Goal: Information Seeking & Learning: Learn about a topic

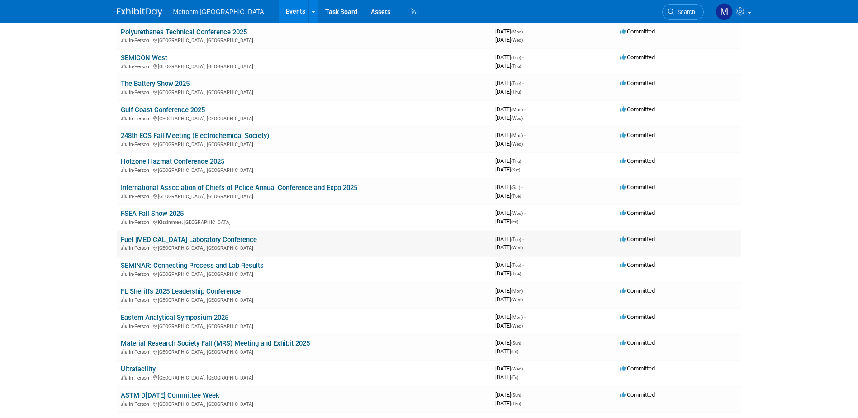
scroll to position [136, 0]
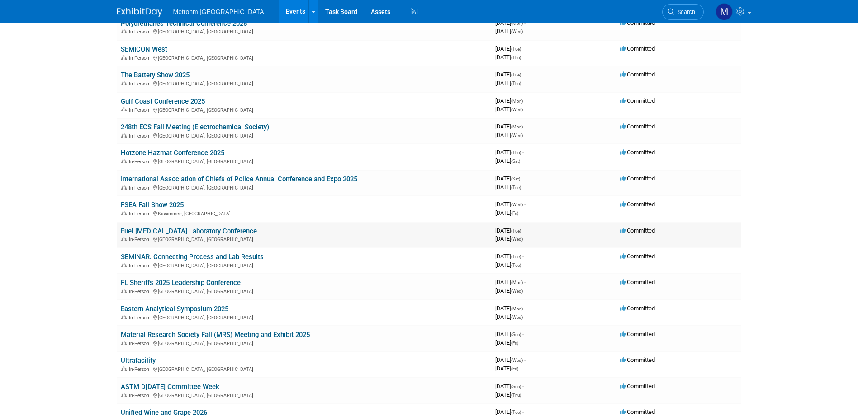
click at [162, 231] on link "Fuel [MEDICAL_DATA] Laboratory Conference" at bounding box center [189, 231] width 136 height 8
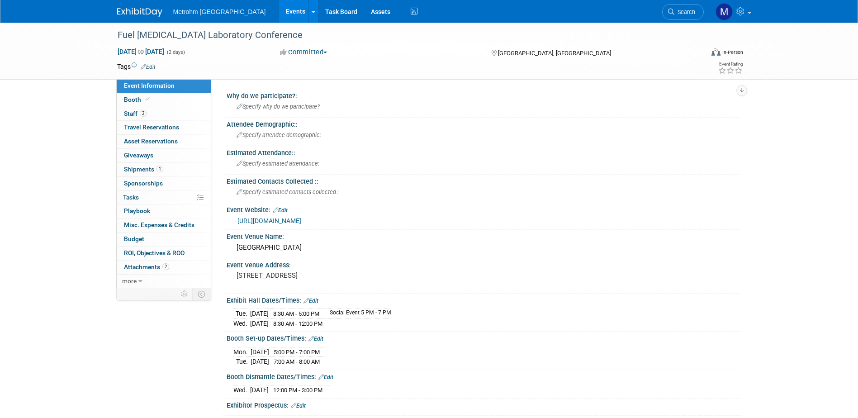
click at [287, 220] on link "https://felc.midlandsci.com/" at bounding box center [270, 220] width 64 height 7
click at [149, 5] on link at bounding box center [145, 7] width 56 height 7
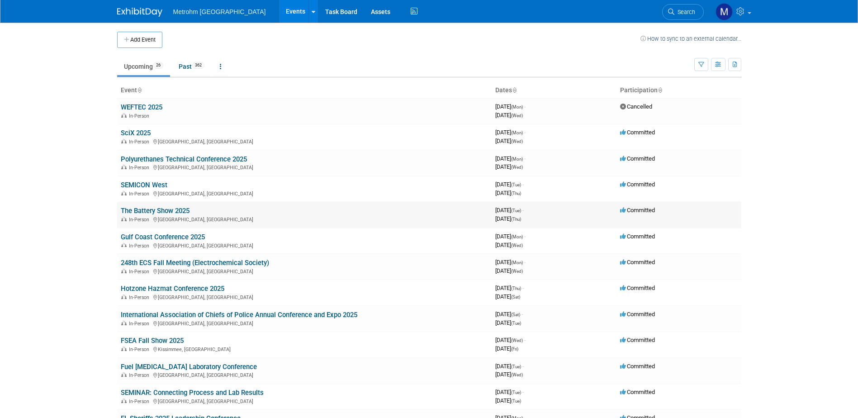
click at [185, 212] on link "The Battery Show 2025" at bounding box center [155, 211] width 69 height 8
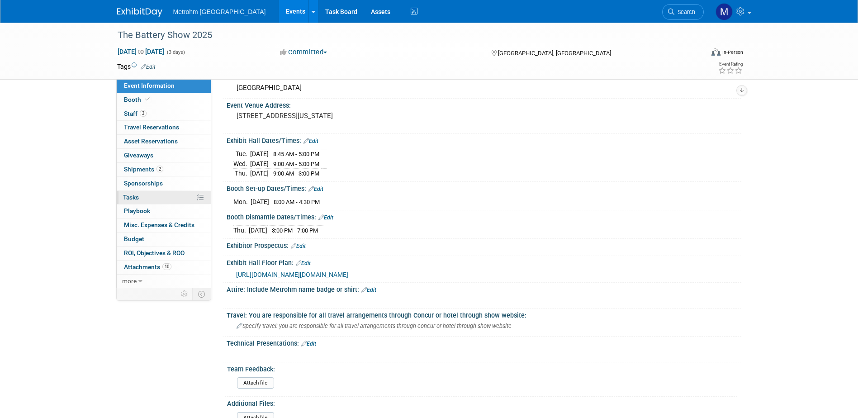
scroll to position [90, 0]
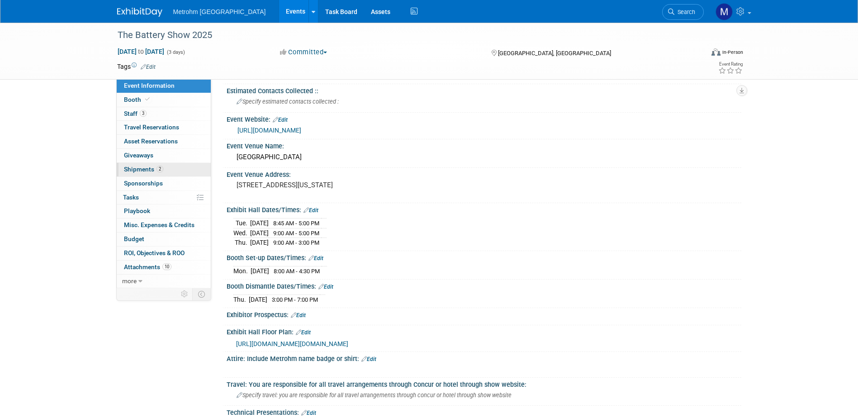
click at [158, 173] on link "2 Shipments 2" at bounding box center [164, 170] width 94 height 14
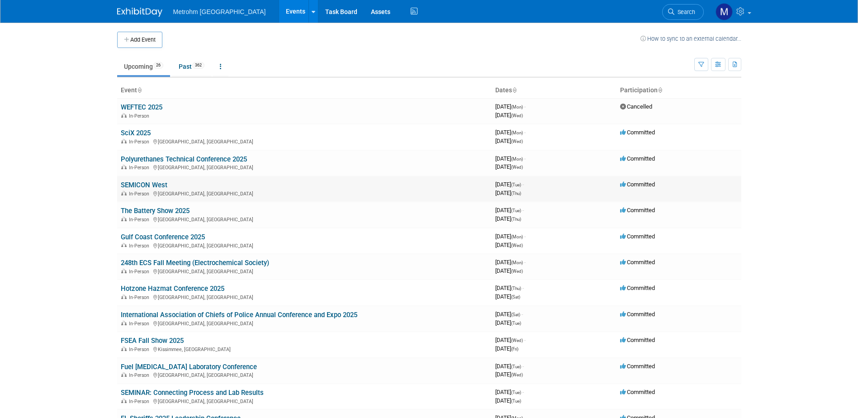
click at [143, 181] on link "SEMICON West" at bounding box center [144, 185] width 47 height 8
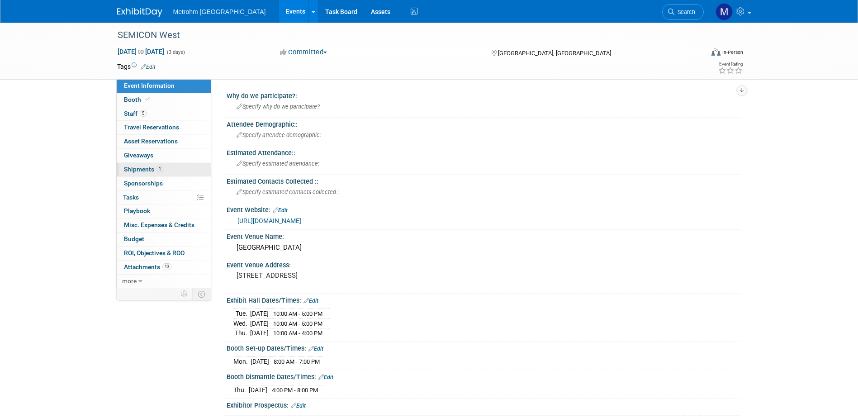
click at [148, 164] on link "1 Shipments 1" at bounding box center [164, 170] width 94 height 14
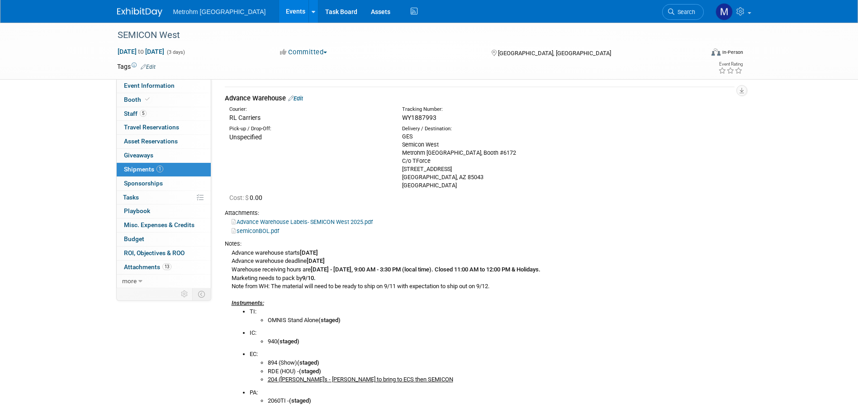
scroll to position [45, 0]
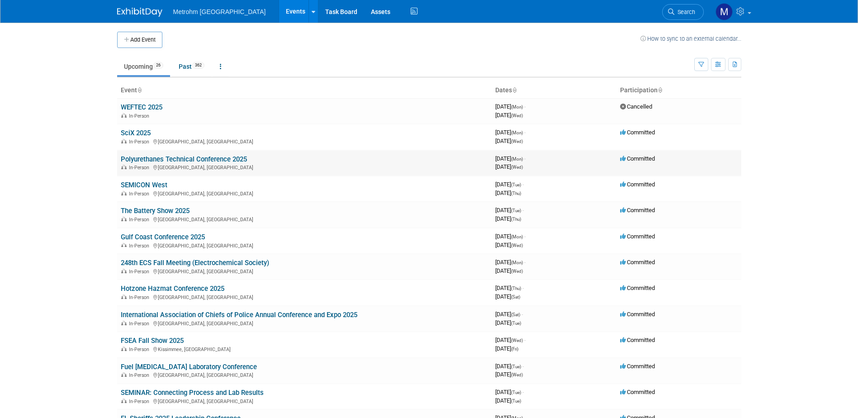
click at [215, 156] on link "Polyurethanes Technical Conference 2025" at bounding box center [184, 159] width 126 height 8
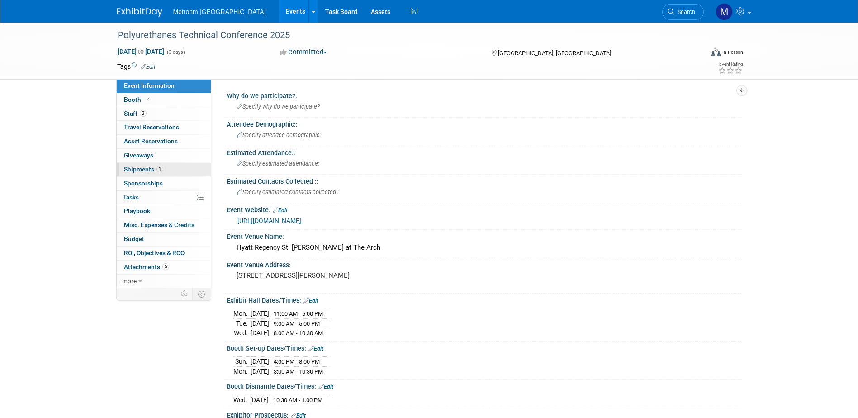
click at [143, 168] on span "Shipments 1" at bounding box center [143, 169] width 39 height 7
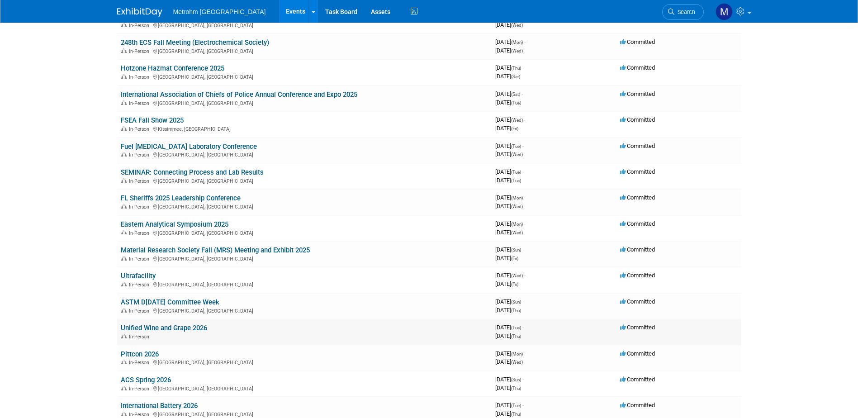
scroll to position [236, 0]
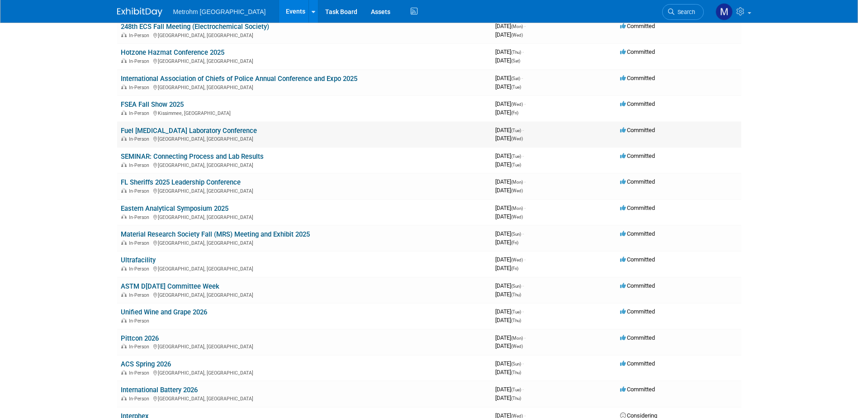
click at [140, 128] on link "Fuel [MEDICAL_DATA] Laboratory Conference" at bounding box center [189, 131] width 136 height 8
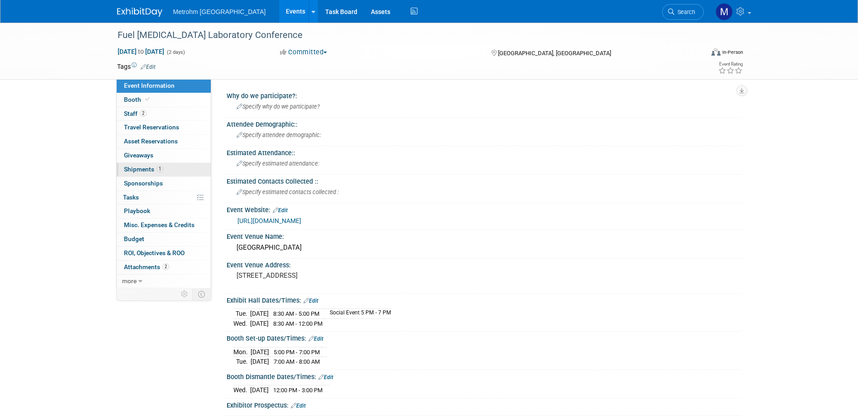
click at [157, 171] on span "1" at bounding box center [160, 169] width 7 height 7
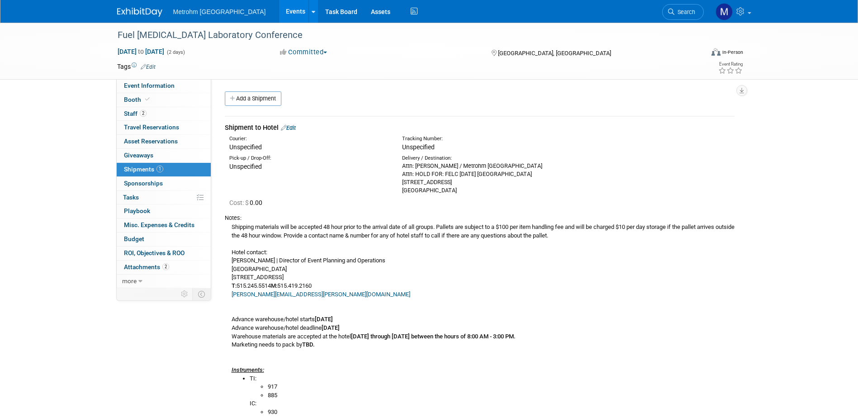
click at [292, 127] on link "Edit" at bounding box center [288, 127] width 15 height 7
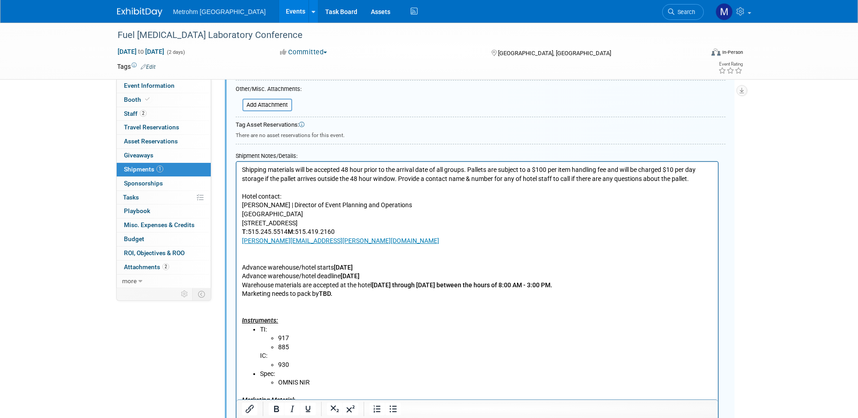
scroll to position [285, 0]
drag, startPoint x: 437, startPoint y: 284, endPoint x: 423, endPoint y: 285, distance: 14.5
click at [423, 285] on b "Monday through Friday between the hours of 8:00 AM - 3:00 PM." at bounding box center [461, 284] width 181 height 7
click at [538, 282] on b "Monday through Sunday between the hours of 8:00 AM - 3:00 PM." at bounding box center [461, 284] width 181 height 7
click at [589, 286] on p "Shipping materials will be accepted 48 hour prior to the arrival date of all gr…" at bounding box center [477, 245] width 471 height 160
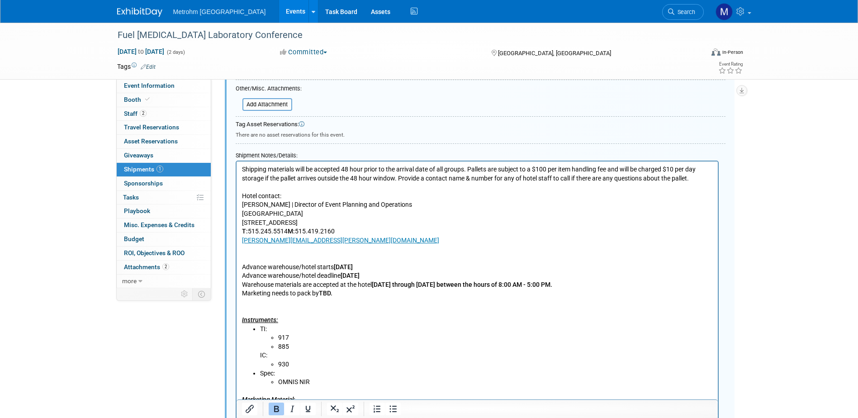
click at [742, 256] on div "Event Information Event Info Booth Booth 2 Staff 2 Staff 0 Travel Reservations …" at bounding box center [429, 151] width 638 height 826
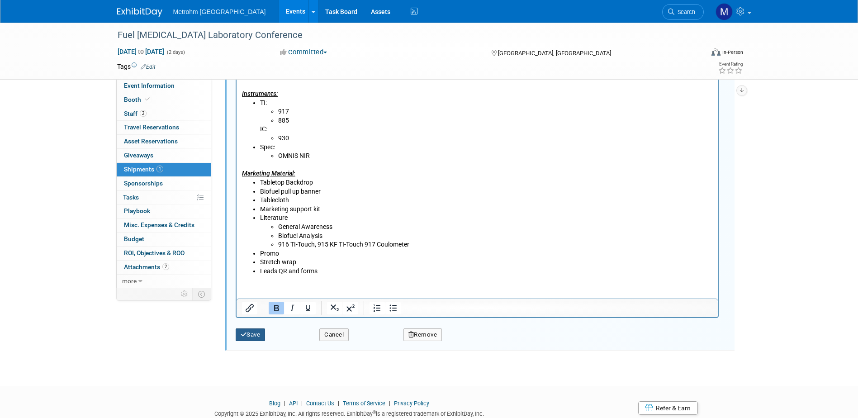
click at [246, 336] on icon "submit" at bounding box center [244, 335] width 6 height 6
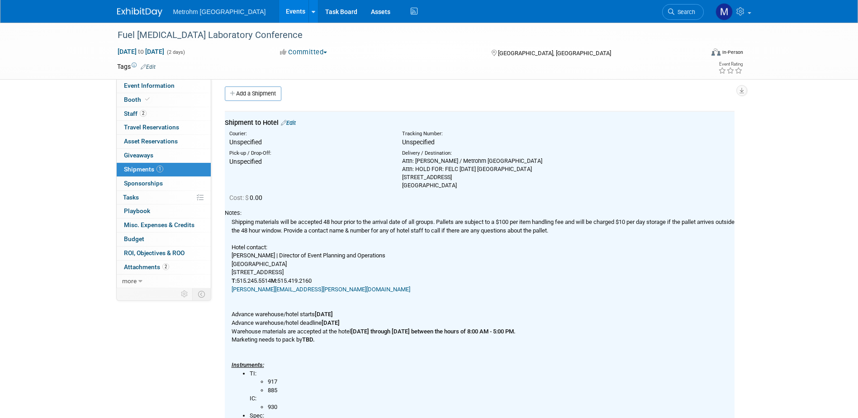
scroll to position [0, 0]
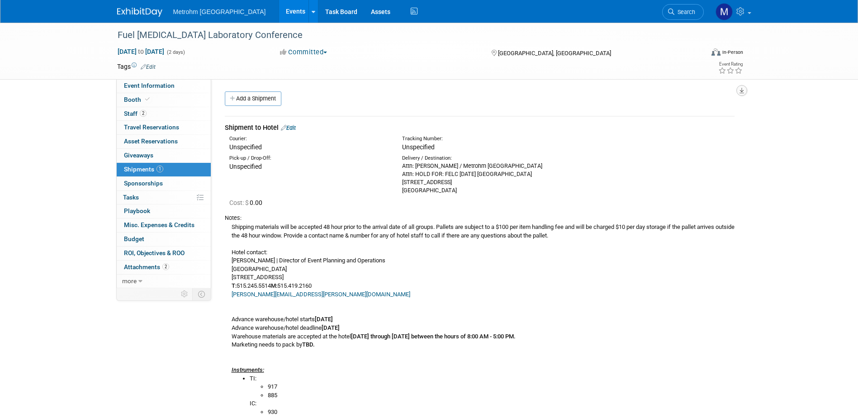
click at [743, 91] on icon "button" at bounding box center [742, 91] width 5 height 6
click at [694, 119] on link "Export tab to PDF" at bounding box center [687, 116] width 105 height 13
click at [152, 119] on link "2 Staff 2" at bounding box center [164, 114] width 94 height 14
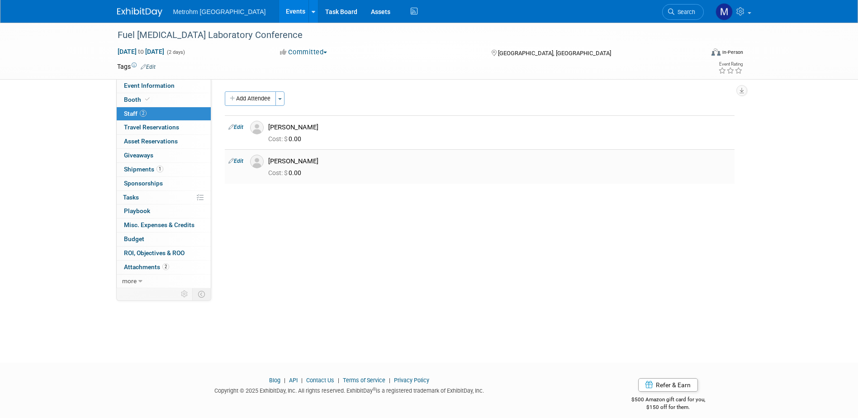
click at [294, 159] on div "Nick Walker" at bounding box center [499, 161] width 463 height 9
copy td "Nick Walker"
click at [586, 143] on div "Cost: $ 0.00" at bounding box center [499, 139] width 463 height 8
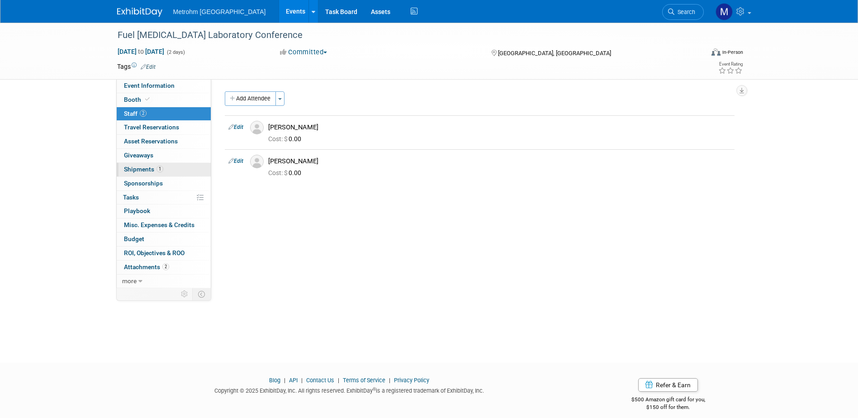
click at [135, 173] on link "1 Shipments 1" at bounding box center [164, 170] width 94 height 14
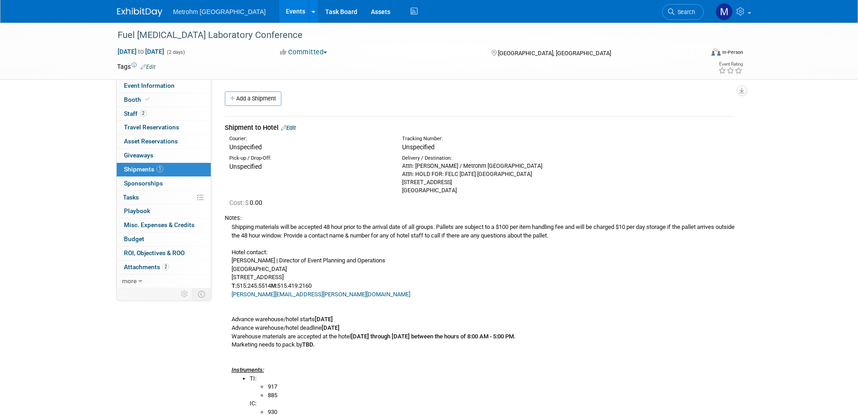
click at [293, 128] on link "Edit" at bounding box center [288, 127] width 15 height 7
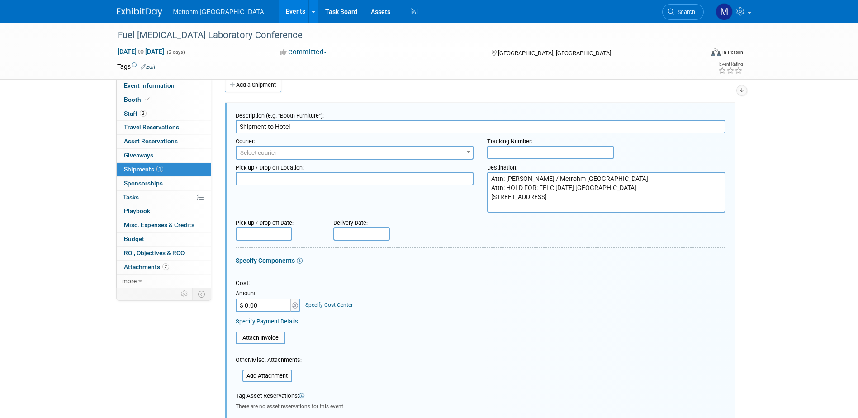
click at [524, 189] on textarea "Attn: Brent Edwards / Metrohm USA Attn: HOLD FOR: FELC 11/10/2025 Marriott Des …" at bounding box center [606, 192] width 238 height 41
drag, startPoint x: 546, startPoint y: 177, endPoint x: 508, endPoint y: 181, distance: 38.1
click at [508, 181] on textarea "Attn: Brent Edwards / Metrohm USA Attn: HOLD FOR: FELC 11/10/2025 Marriott Des …" at bounding box center [606, 192] width 238 height 41
drag, startPoint x: 552, startPoint y: 178, endPoint x: 508, endPoint y: 178, distance: 43.9
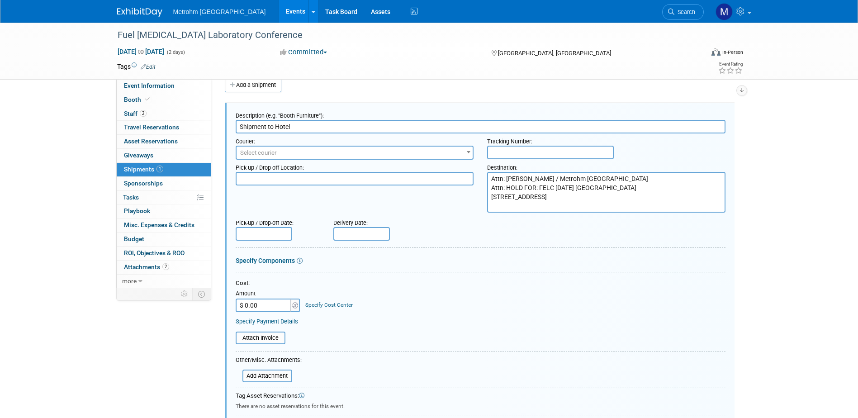
click at [508, 178] on textarea "Attn: Brent Edwards / Metrohm USA Attn: HOLD FOR: FELC 11/10/2025 Marriott Des …" at bounding box center [606, 192] width 238 height 41
click at [547, 178] on textarea "Attn: Brent Edwards / Metrohm USA Attn: HOLD FOR: FELC 11/10/2025 Marriott Des …" at bounding box center [606, 192] width 238 height 41
paste textarea "Brent Edwards /"
type textarea "Attn: Metrohm USA / Nick Walker / Brent Edwards Attn: HOLD FOR: FELC 11/10/2025…"
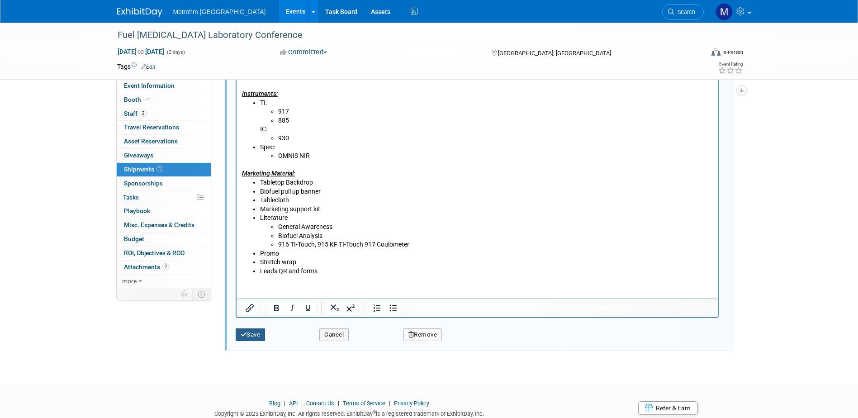
click at [248, 335] on button "Save" at bounding box center [251, 334] width 30 height 13
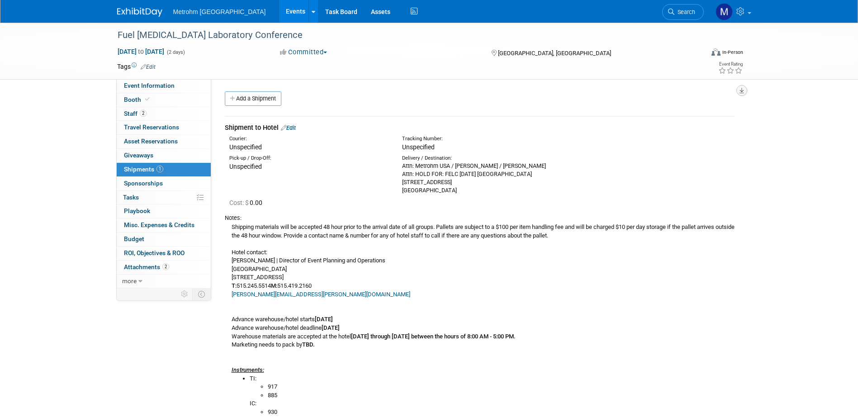
click at [742, 88] on icon "button" at bounding box center [742, 91] width 5 height 6
click at [700, 117] on link "Export tab to PDF" at bounding box center [687, 116] width 105 height 13
click at [386, 244] on div "Shipping materials will be accepted 48 hour prior to the arrival date of all gr…" at bounding box center [480, 384] width 510 height 325
click at [143, 14] on img at bounding box center [139, 12] width 45 height 9
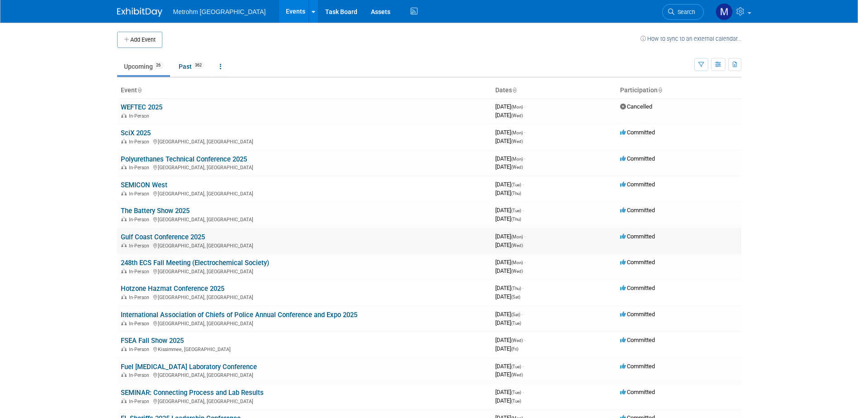
click at [154, 237] on link "Gulf Coast Conference 2025" at bounding box center [163, 237] width 84 height 8
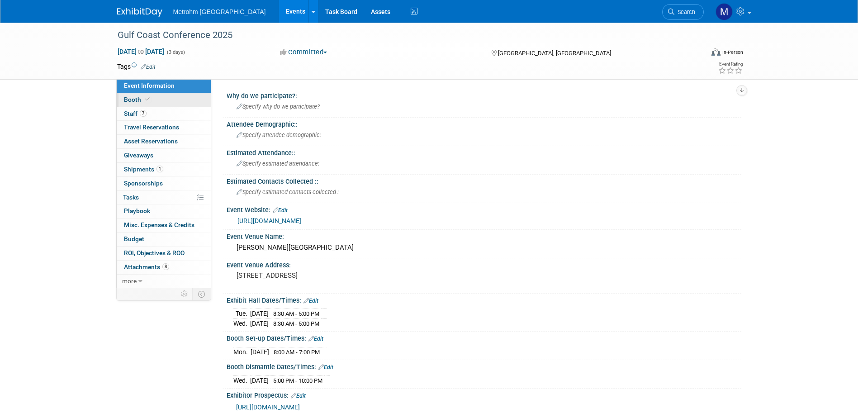
click at [162, 97] on link "Booth" at bounding box center [164, 100] width 94 height 14
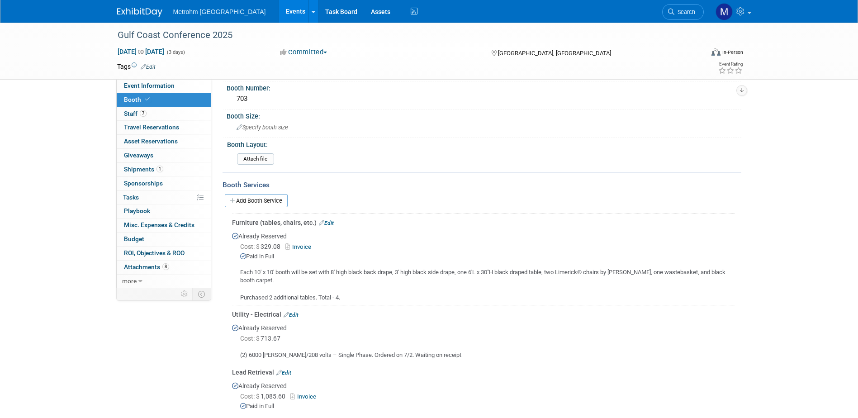
scroll to position [90, 0]
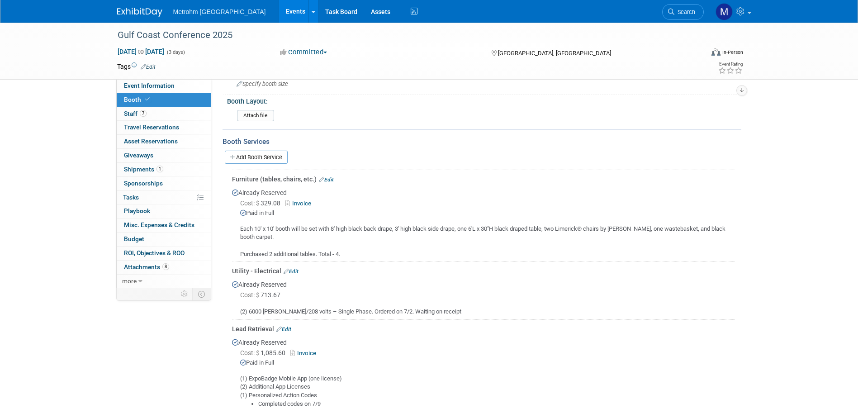
click at [292, 202] on icon at bounding box center [288, 203] width 7 height 6
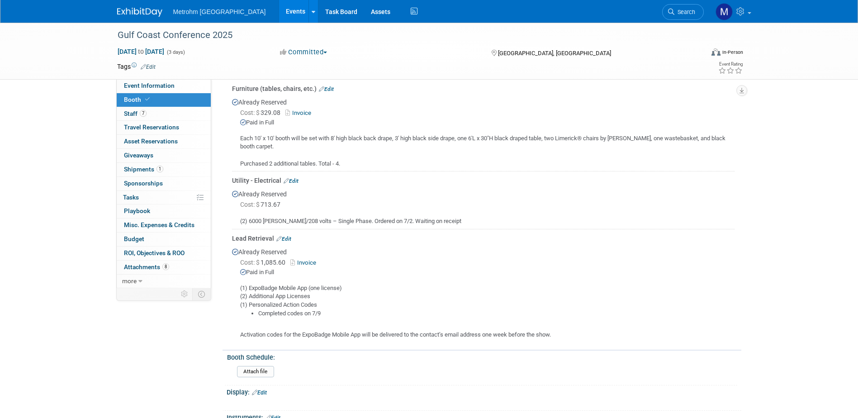
click at [311, 263] on link "Invoice" at bounding box center [304, 262] width 29 height 7
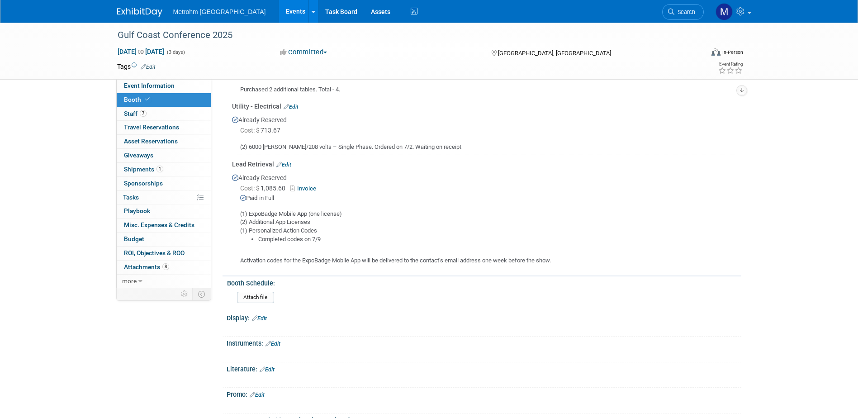
scroll to position [165, 0]
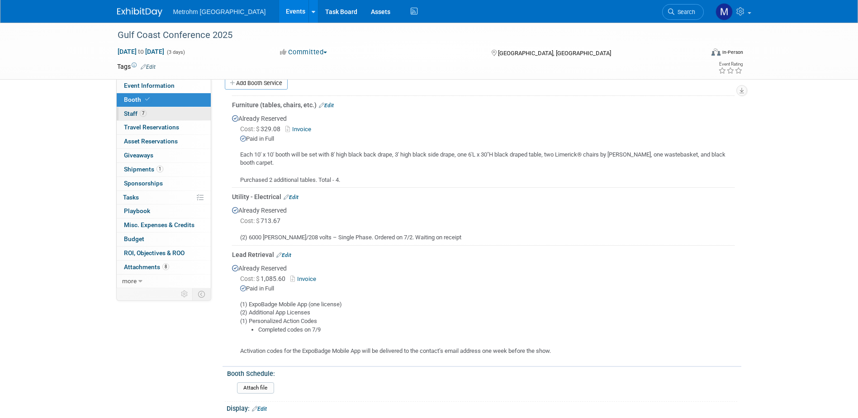
drag, startPoint x: 159, startPoint y: 116, endPoint x: 162, endPoint y: 119, distance: 4.8
click at [159, 116] on link "7 Staff 7" at bounding box center [164, 114] width 94 height 14
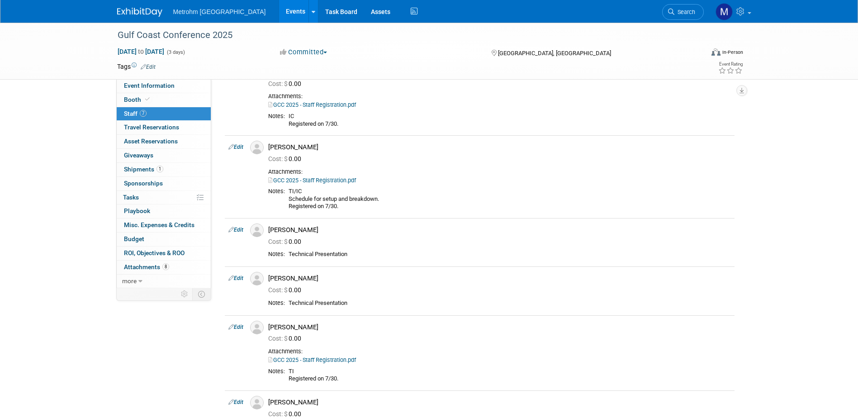
scroll to position [0, 0]
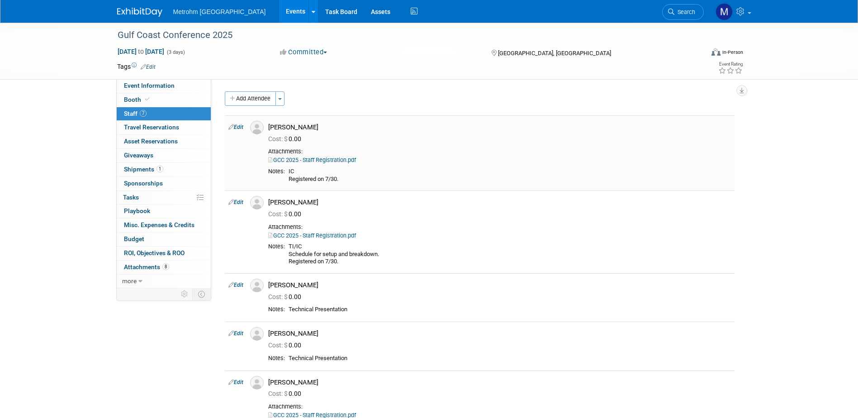
drag, startPoint x: 321, startPoint y: 124, endPoint x: 270, endPoint y: 126, distance: 51.2
click at [270, 126] on div "Aaron Pontifes" at bounding box center [499, 127] width 463 height 9
copy div "Aaron Pontifes"
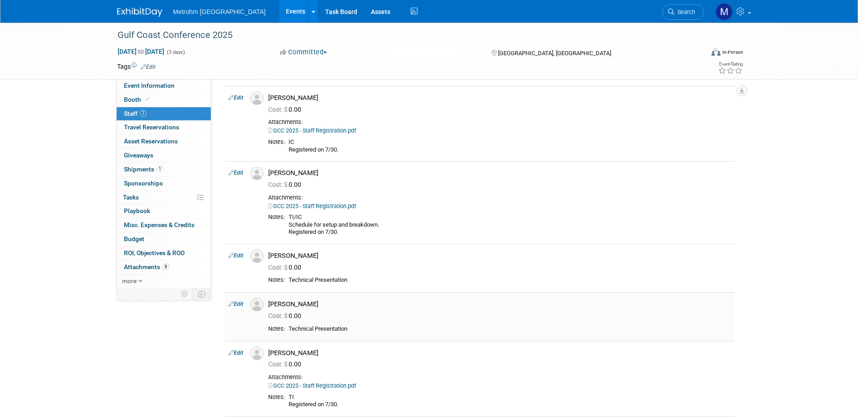
scroll to position [45, 0]
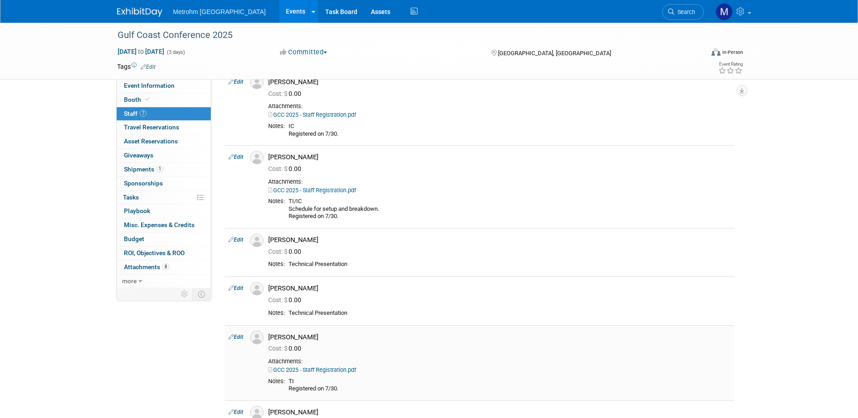
drag, startPoint x: 315, startPoint y: 336, endPoint x: 270, endPoint y: 338, distance: 44.8
click at [270, 338] on div "Preston Cole" at bounding box center [499, 337] width 463 height 9
copy div "Preston Cole"
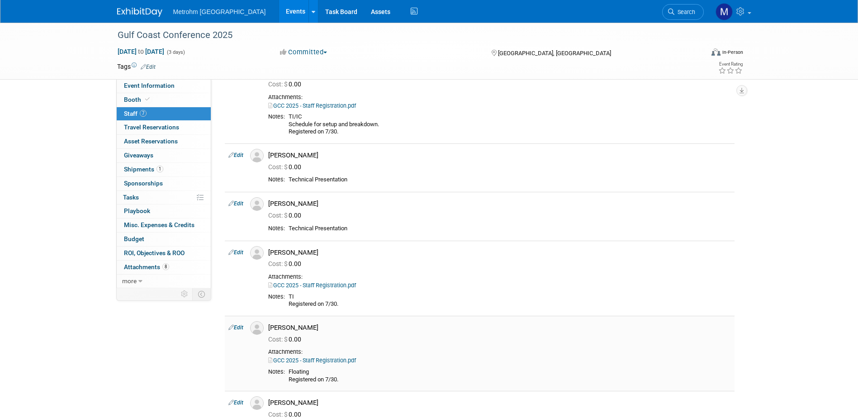
scroll to position [136, 0]
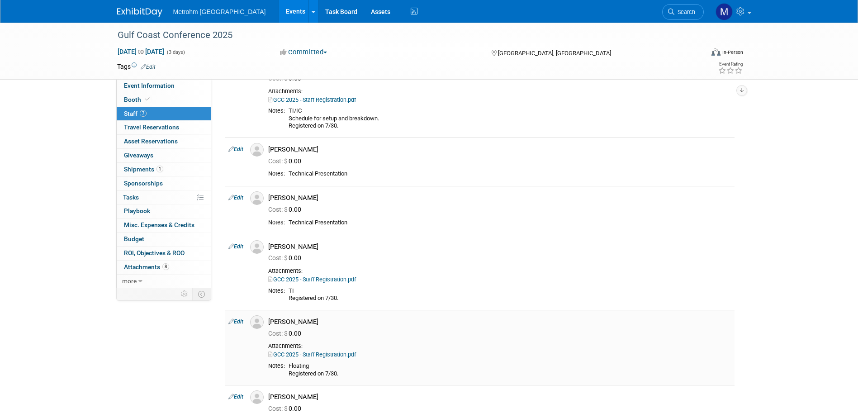
drag, startPoint x: 322, startPoint y: 321, endPoint x: 259, endPoint y: 322, distance: 62.9
click at [259, 322] on tr "Edit Trevor Sundquist Cost: $ 0.00 GCC 2025 - Staff Registration.pdf" at bounding box center [480, 347] width 510 height 75
copy tr "Trevor Sundquist"
click at [304, 323] on div "Trevor Sundquist" at bounding box center [499, 322] width 463 height 9
drag, startPoint x: 336, startPoint y: 323, endPoint x: 268, endPoint y: 323, distance: 67.9
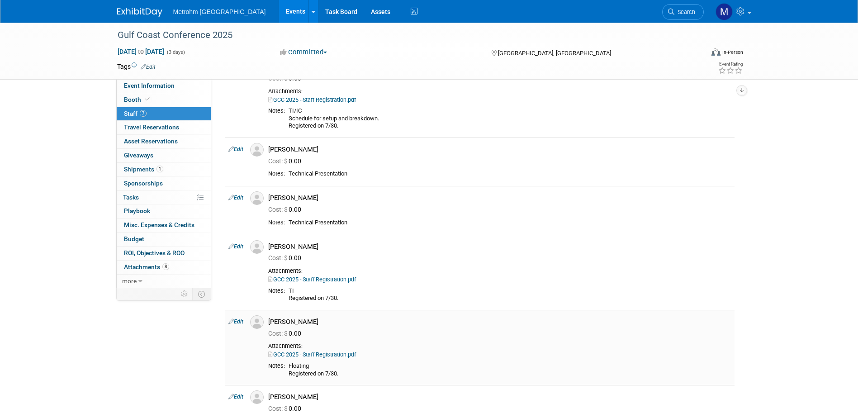
click at [268, 323] on div "Trevor Sundquist" at bounding box center [499, 320] width 476 height 11
copy div "Trevor Sundquist"
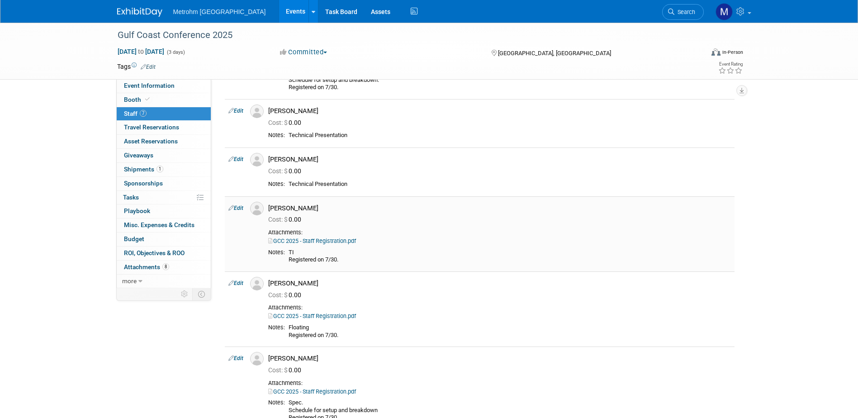
scroll to position [226, 0]
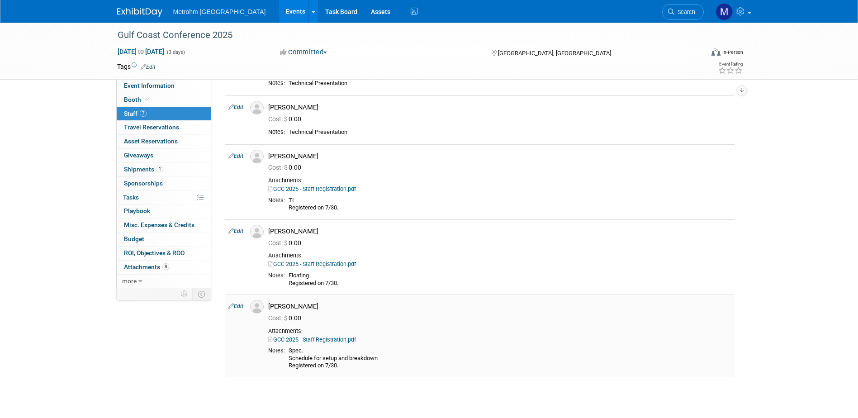
drag, startPoint x: 306, startPoint y: 309, endPoint x: 271, endPoint y: 309, distance: 34.8
click at [271, 309] on div "Yenier Leyva" at bounding box center [499, 306] width 463 height 9
copy div "Yenier Leyva"
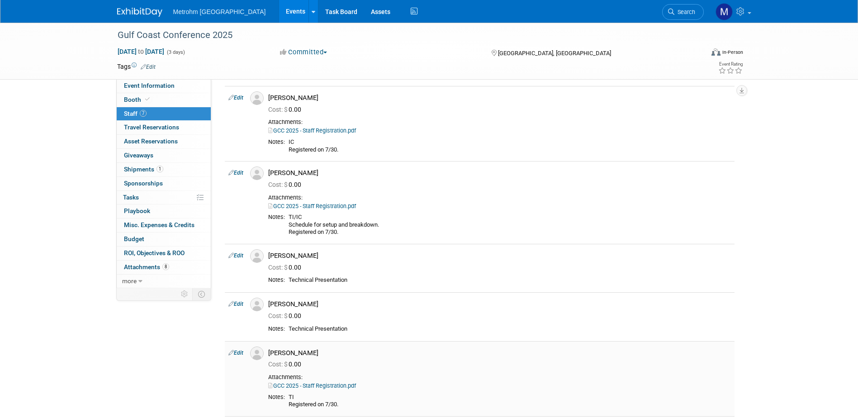
scroll to position [45, 0]
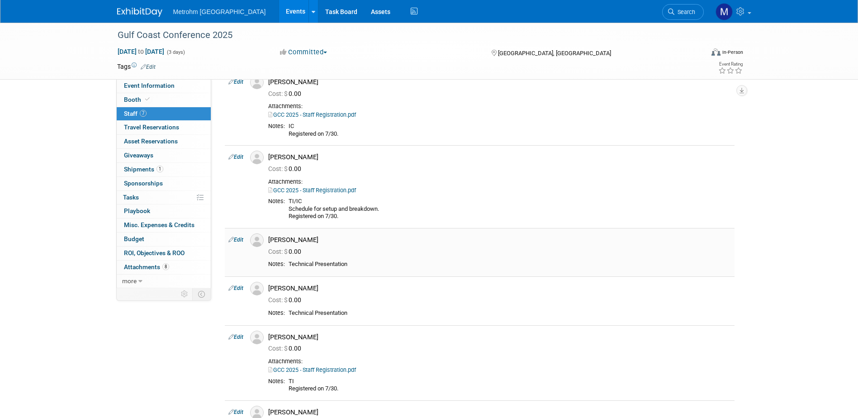
click at [237, 242] on link "Edit" at bounding box center [235, 240] width 15 height 6
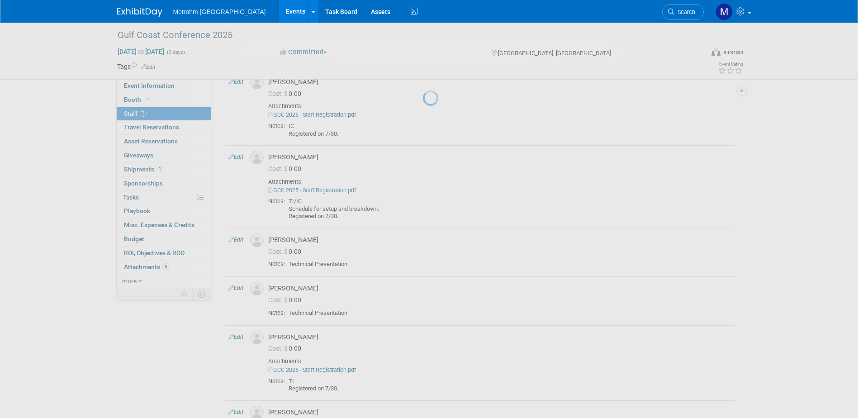
select select "827a5b91-834f-4901-b388-5ad3c5e42597"
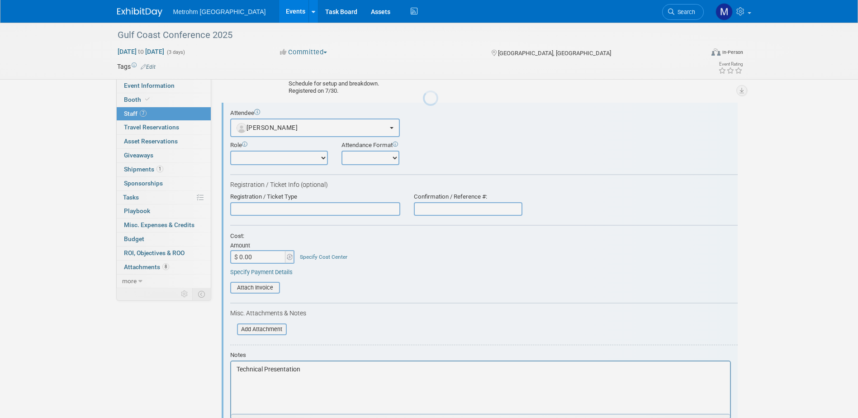
scroll to position [0, 0]
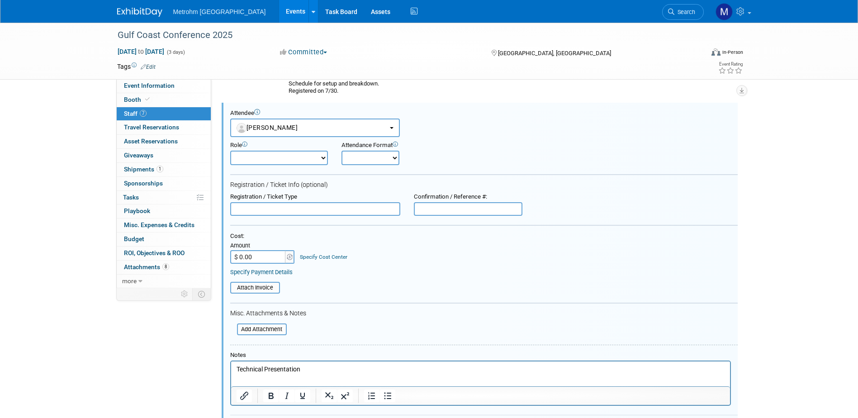
click at [303, 368] on p "Technical Presentation" at bounding box center [480, 369] width 489 height 9
drag, startPoint x: 300, startPoint y: 385, endPoint x: 216, endPoint y: 384, distance: 83.7
click at [231, 384] on html "Technical Presentation Registered on 9/19." at bounding box center [480, 376] width 499 height 30
copy p "Registered on 9/19."
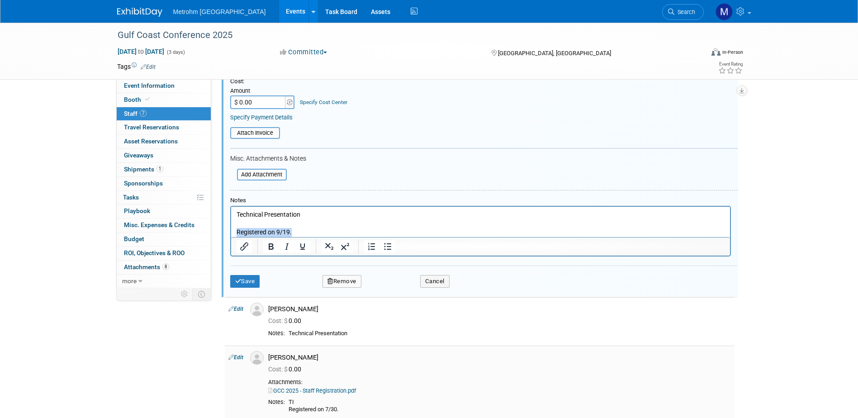
scroll to position [352, 0]
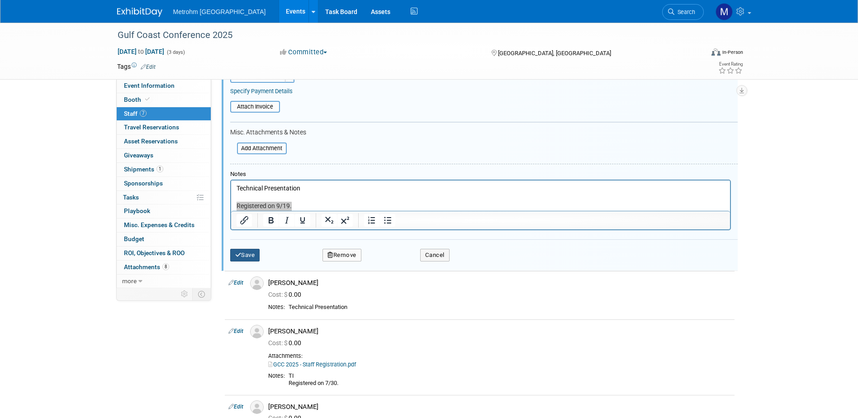
click at [251, 261] on button "Save" at bounding box center [245, 255] width 30 height 13
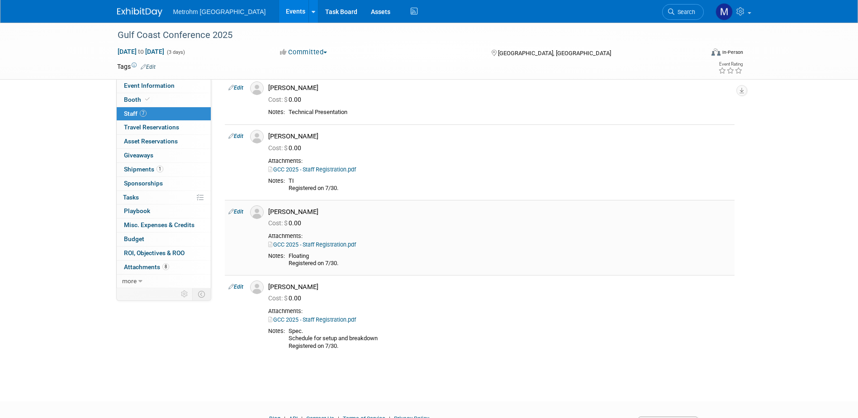
scroll to position [216, 0]
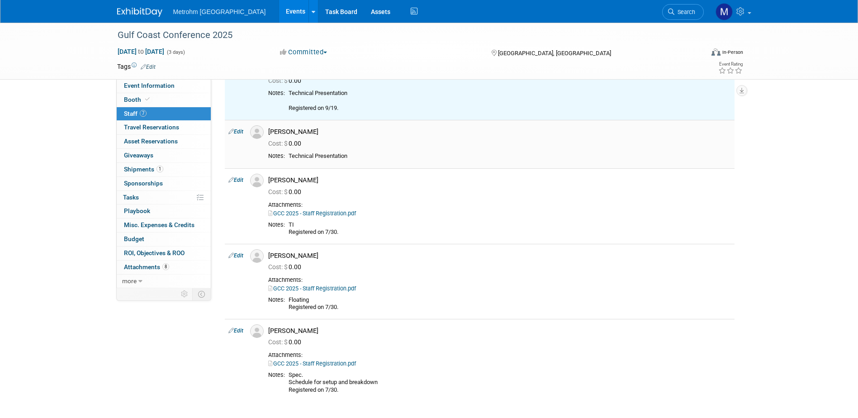
click at [237, 130] on link "Edit" at bounding box center [235, 131] width 15 height 6
select select "2634751a-f178-40d7-afc7-65af3237bc99"
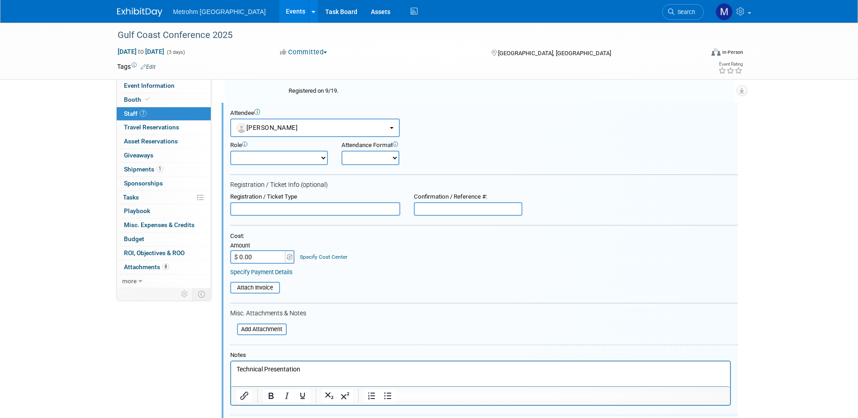
scroll to position [0, 0]
click at [288, 374] on html "Technical Presentation" at bounding box center [480, 367] width 499 height 13
click at [324, 371] on p "Technical Presentation" at bounding box center [480, 369] width 489 height 9
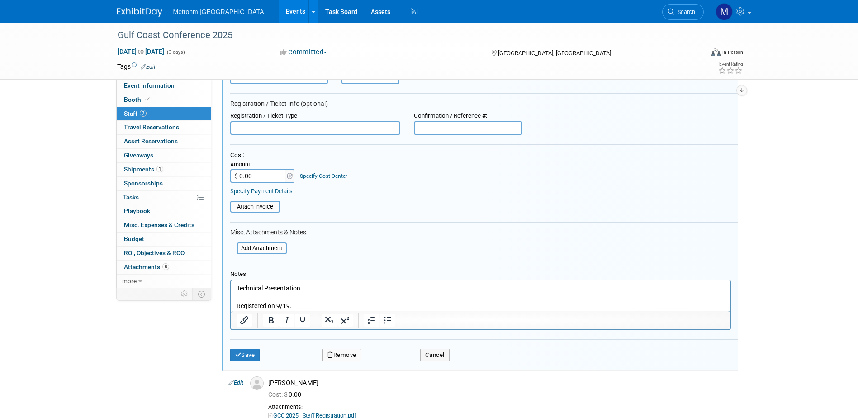
scroll to position [324, 0]
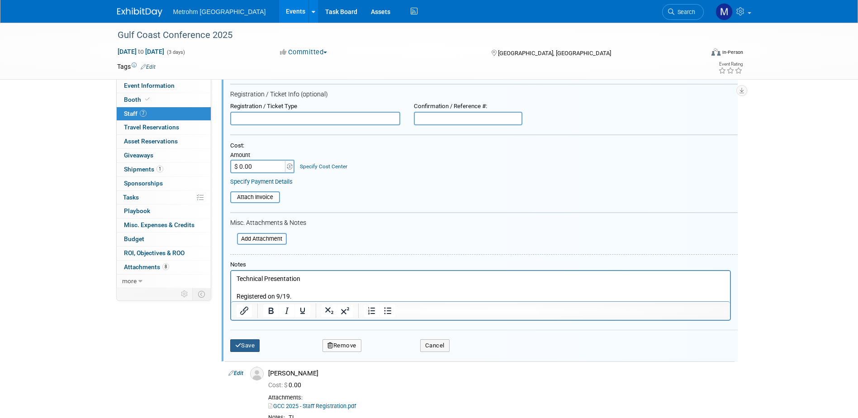
click at [254, 347] on button "Save" at bounding box center [245, 345] width 30 height 13
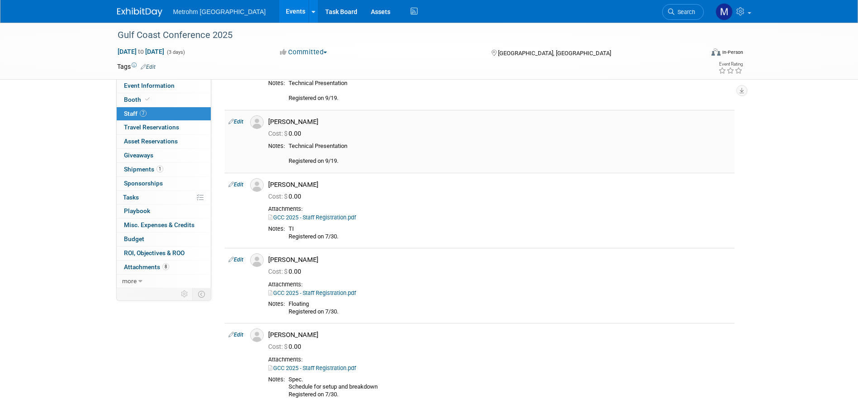
scroll to position [317, 0]
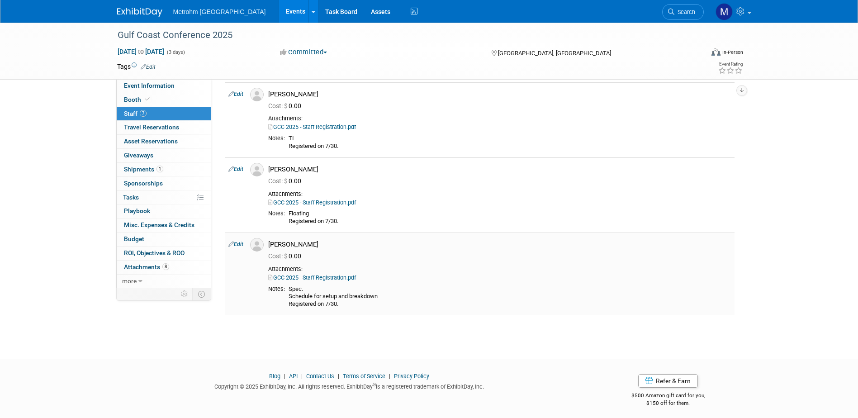
click at [316, 277] on link "GCC 2025 - Staff Registration.pdf" at bounding box center [312, 277] width 88 height 7
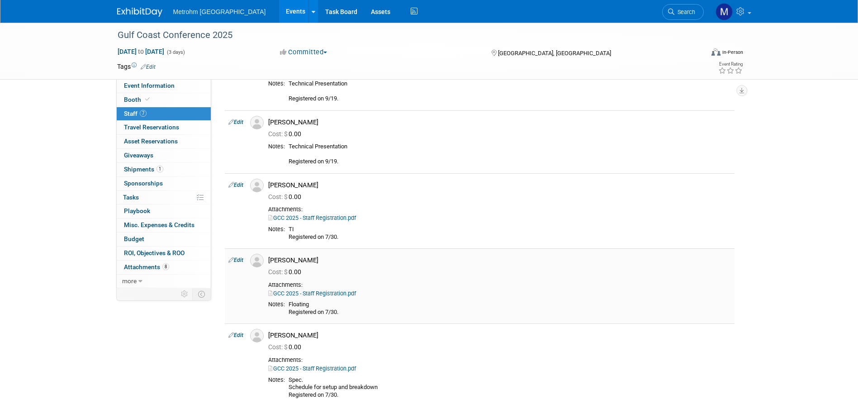
scroll to position [226, 0]
click at [155, 166] on span "Shipments 1" at bounding box center [143, 169] width 39 height 7
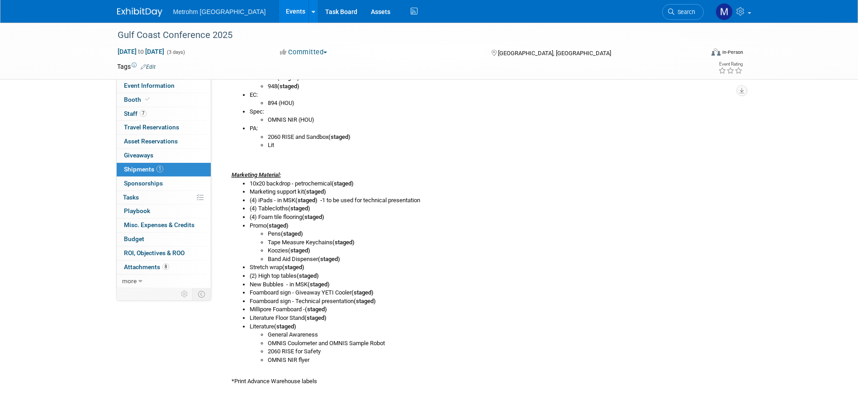
scroll to position [347, 0]
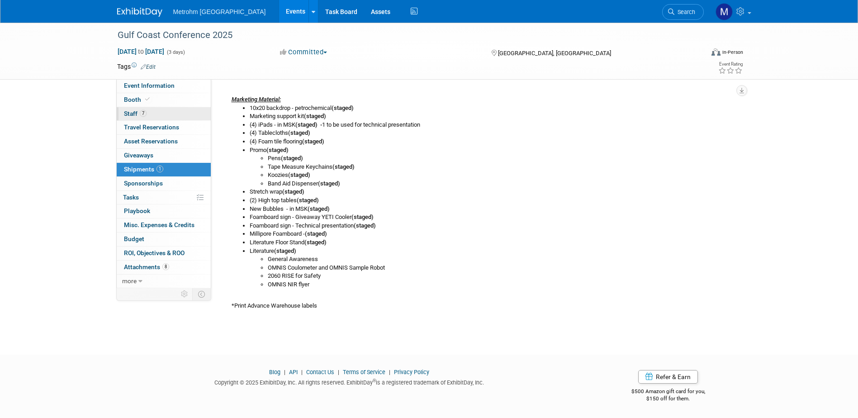
drag, startPoint x: 150, startPoint y: 98, endPoint x: 161, endPoint y: 109, distance: 15.7
click at [150, 98] on span at bounding box center [147, 99] width 8 height 7
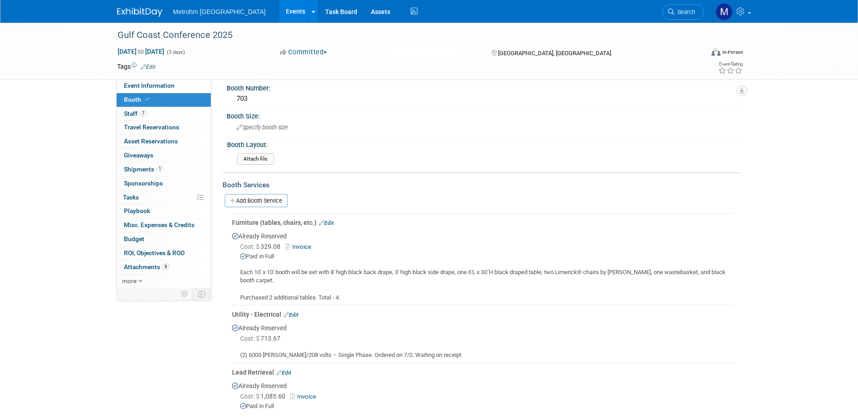
scroll to position [0, 0]
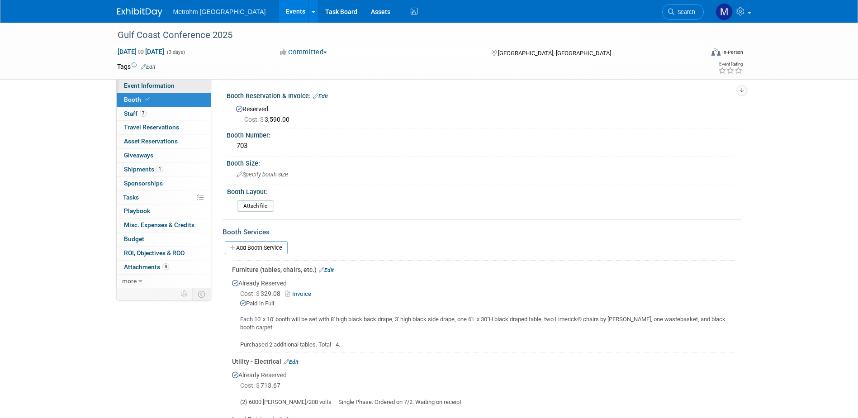
click at [171, 90] on link "Event Information" at bounding box center [164, 86] width 94 height 14
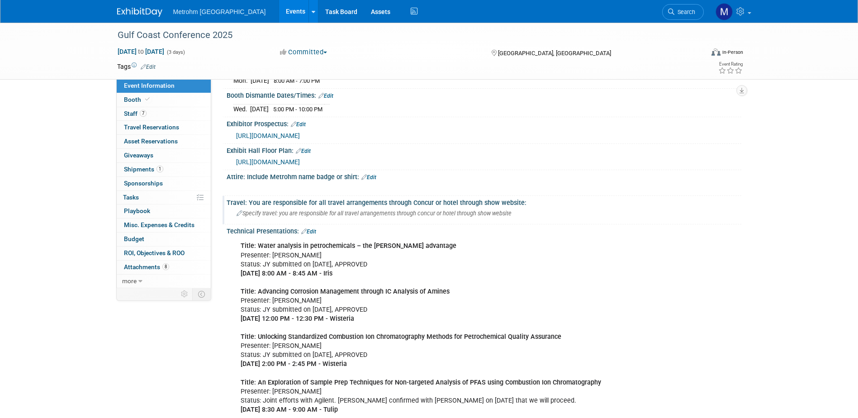
scroll to position [407, 0]
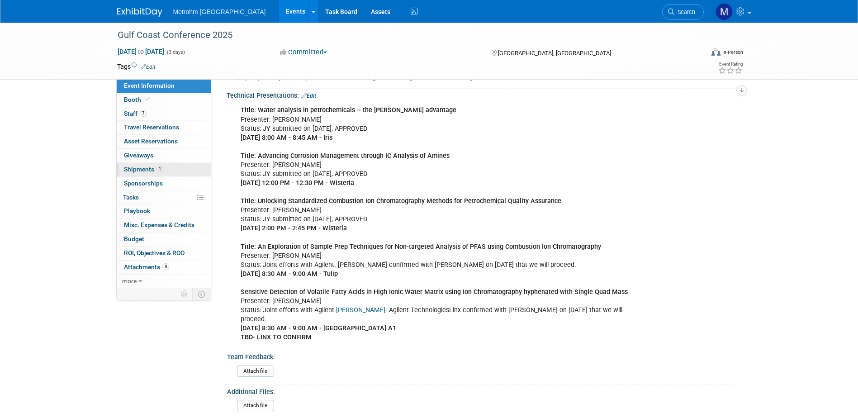
click at [173, 163] on link "1 Shipments 1" at bounding box center [164, 170] width 94 height 14
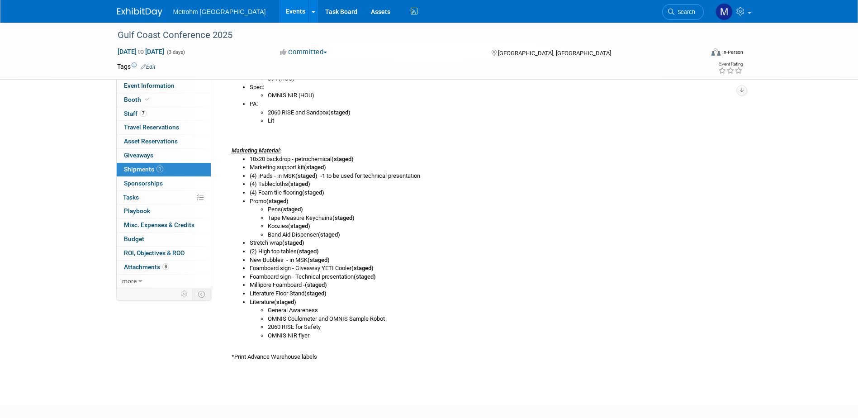
scroll to position [317, 0]
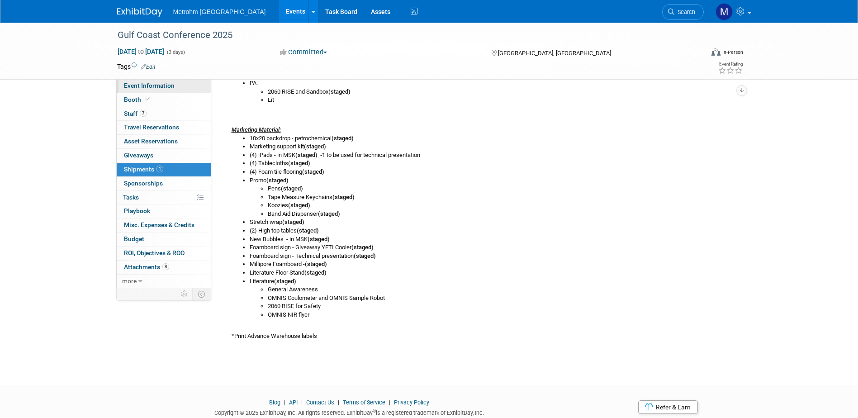
click at [168, 90] on link "Event Information" at bounding box center [164, 86] width 94 height 14
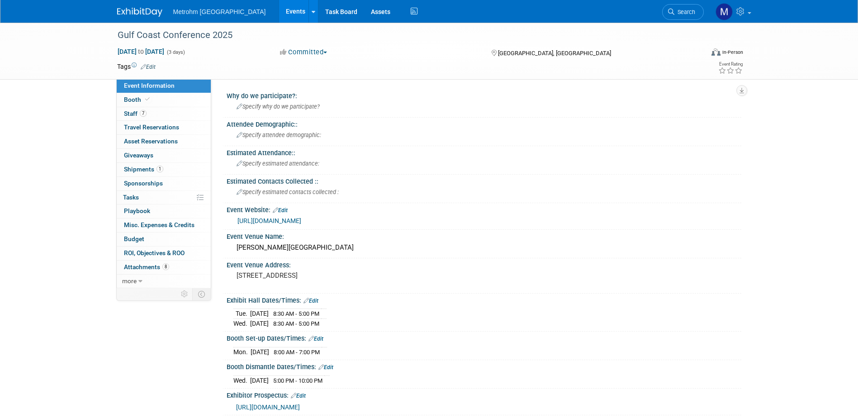
scroll to position [226, 0]
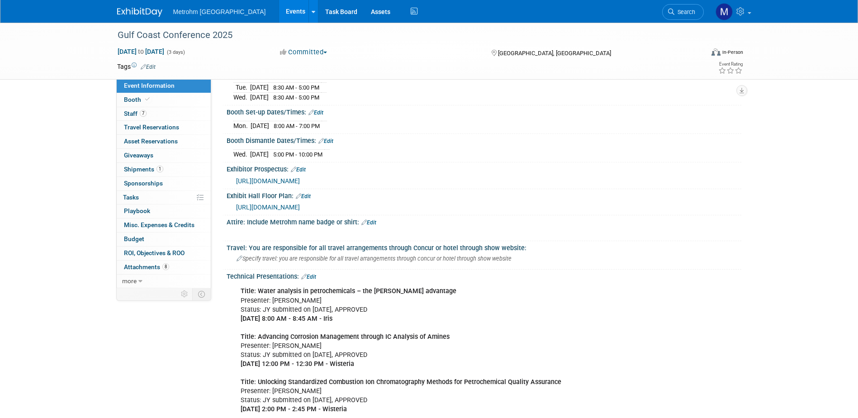
click at [300, 204] on span "https://www.gulfcoastconference.com/documents/2025_Floor_Plan_Conference.pdf" at bounding box center [268, 207] width 64 height 7
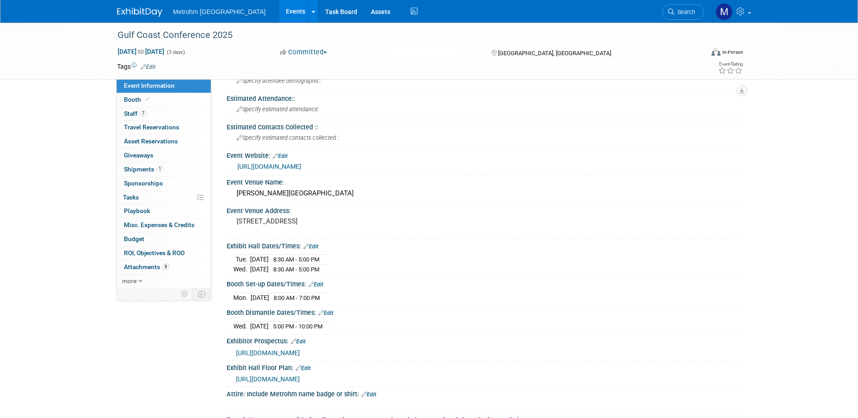
scroll to position [0, 0]
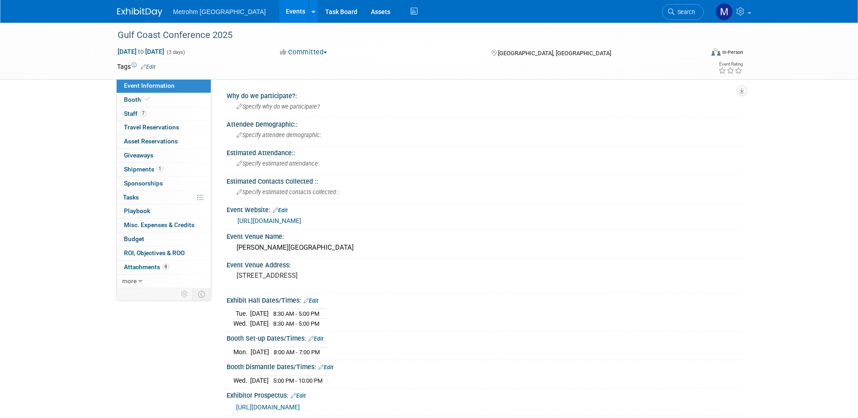
click at [291, 218] on link "https://www.gulfcoastconference.com/index.php" at bounding box center [270, 220] width 64 height 7
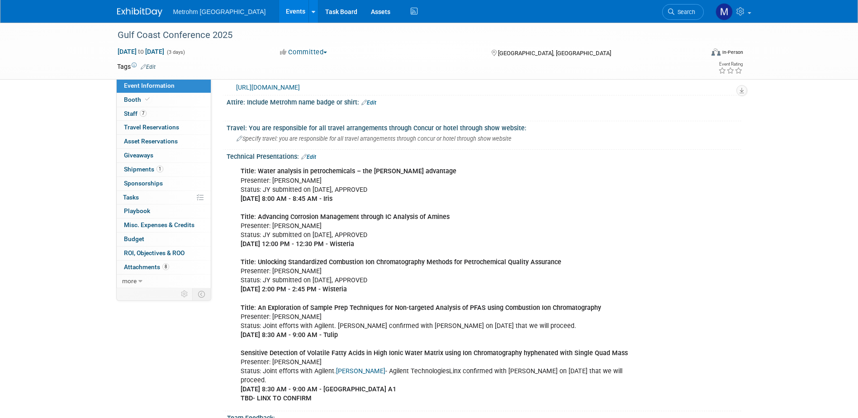
scroll to position [362, 0]
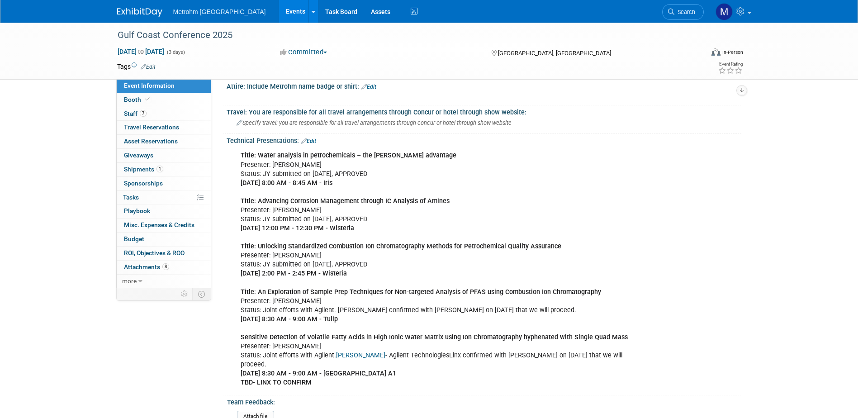
drag, startPoint x: 52, startPoint y: 92, endPoint x: 57, endPoint y: 96, distance: 6.1
click at [52, 92] on div "Gulf Coast Conference 2025 Oct 13, 2025 to Oct 15, 2025 (3 days) Oct 13, 2025 t…" at bounding box center [429, 181] width 858 height 1041
click at [169, 167] on link "1 Shipments 1" at bounding box center [164, 170] width 94 height 14
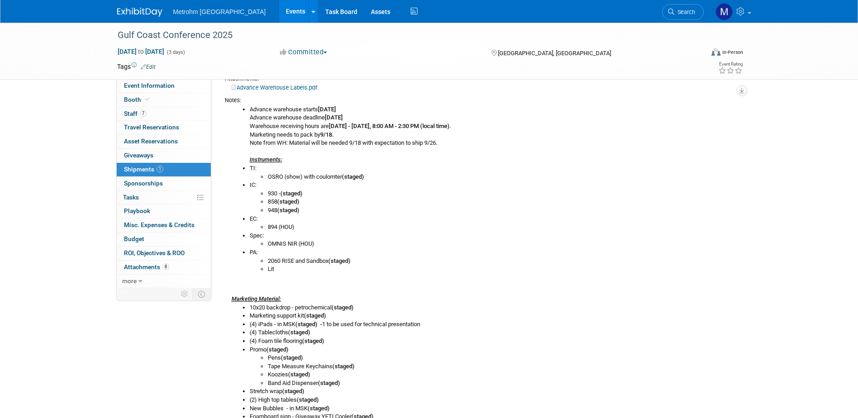
scroll to position [317, 0]
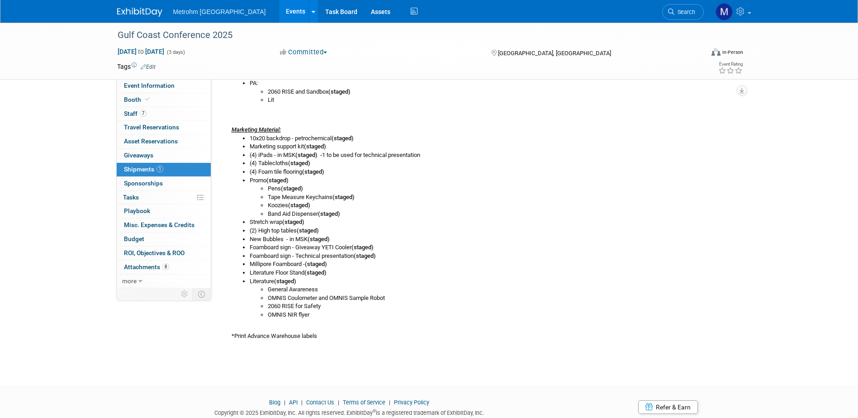
click at [627, 261] on li "Millipore Foamboard - (staged)" at bounding box center [492, 264] width 485 height 9
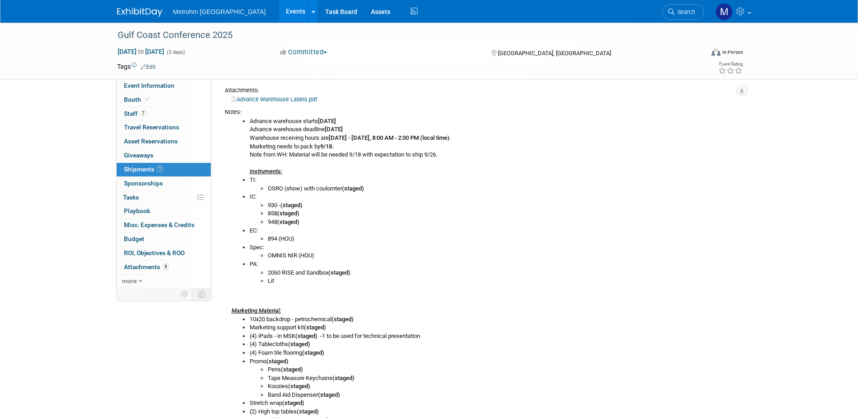
scroll to position [226, 0]
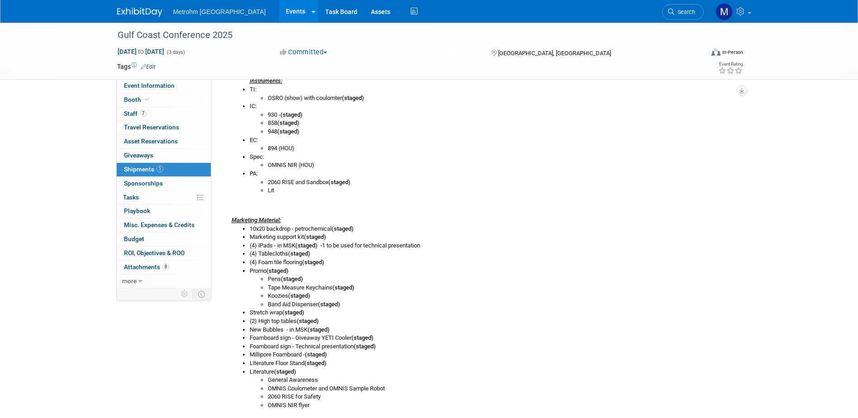
click at [332, 257] on li "(4) Tablecloths (staged)" at bounding box center [492, 254] width 485 height 9
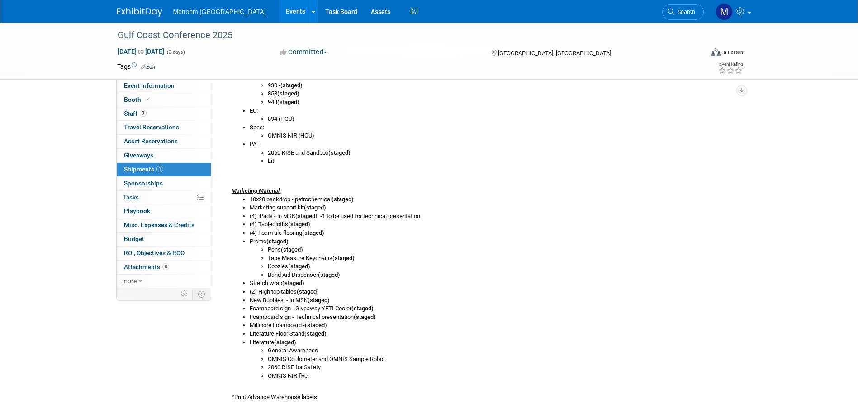
scroll to position [271, 0]
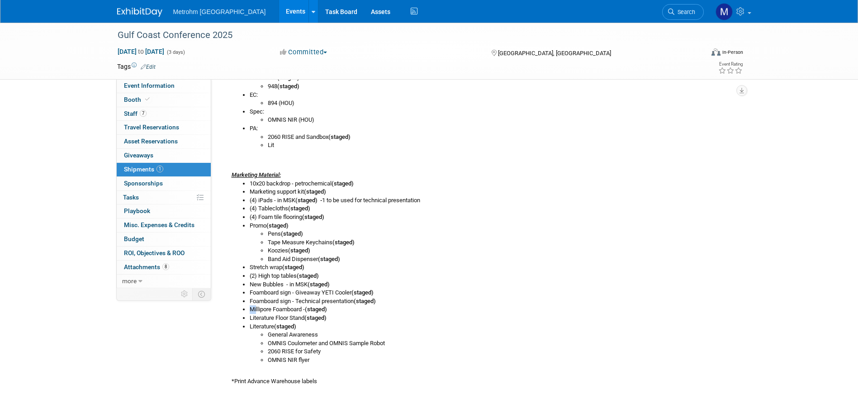
drag, startPoint x: 249, startPoint y: 309, endPoint x: 257, endPoint y: 311, distance: 7.5
click at [257, 311] on li "Millipore Foamboard - (staged)" at bounding box center [492, 309] width 485 height 9
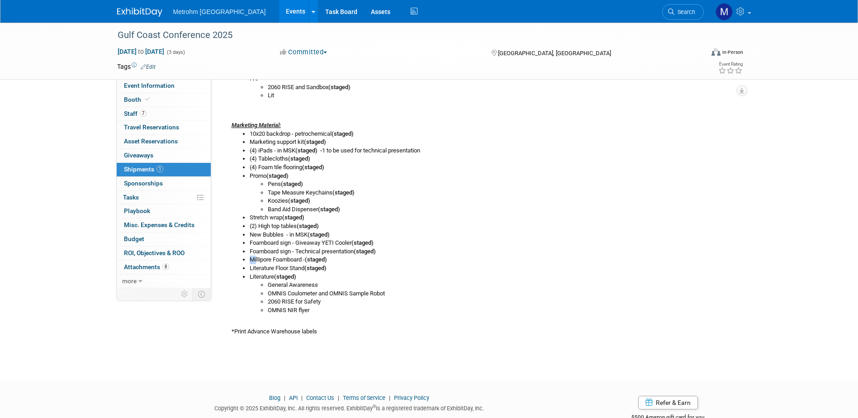
scroll to position [347, 0]
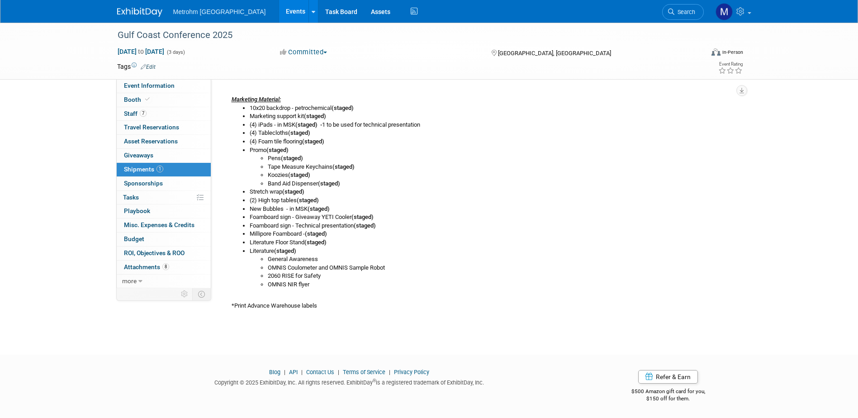
click at [266, 293] on div "Advance warehouse starts September 15, 2025 Advance warehouse deadline October …" at bounding box center [480, 107] width 510 height 405
click at [182, 82] on link "Event Information" at bounding box center [164, 86] width 94 height 14
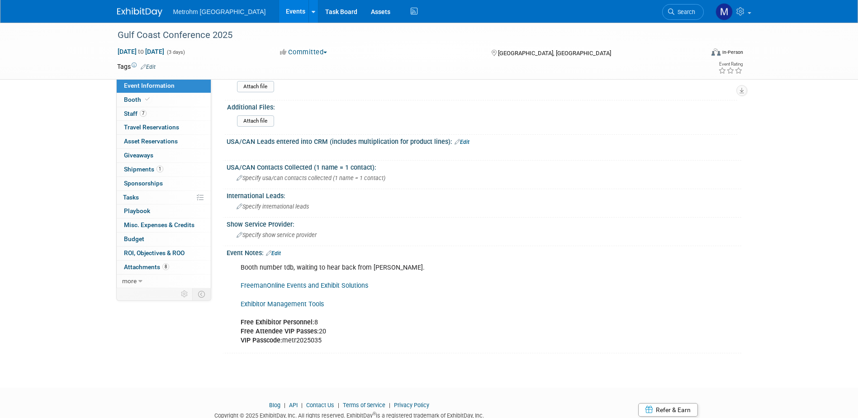
scroll to position [714, 0]
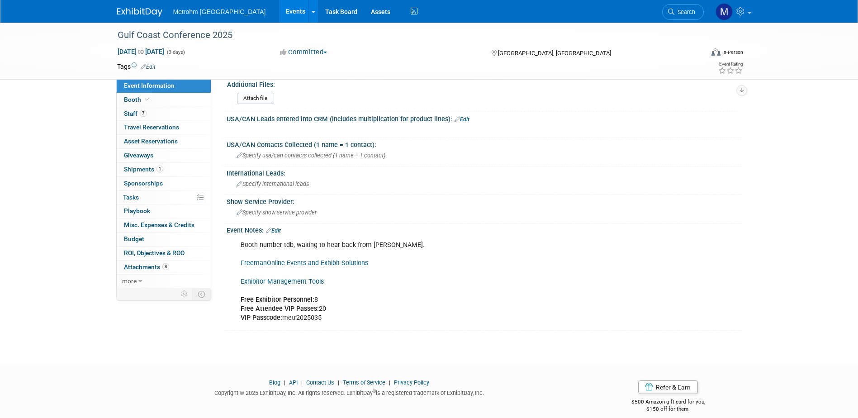
click at [264, 278] on link "Exhibitor Management Tools" at bounding box center [282, 282] width 83 height 8
click at [185, 117] on link "7 Staff 7" at bounding box center [164, 114] width 94 height 14
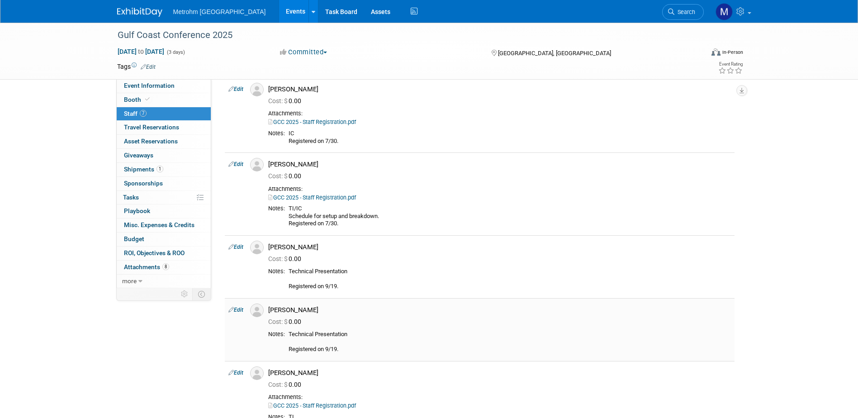
scroll to position [90, 0]
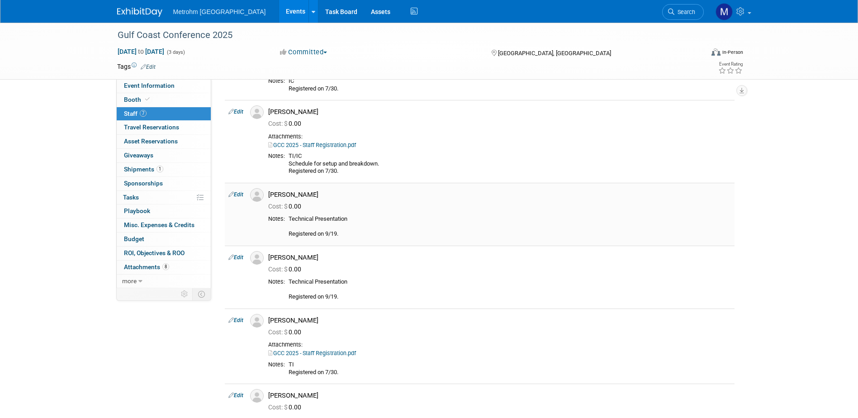
click at [241, 195] on link "Edit" at bounding box center [235, 194] width 15 height 6
select select "827a5b91-834f-4901-b388-5ad3c5e42597"
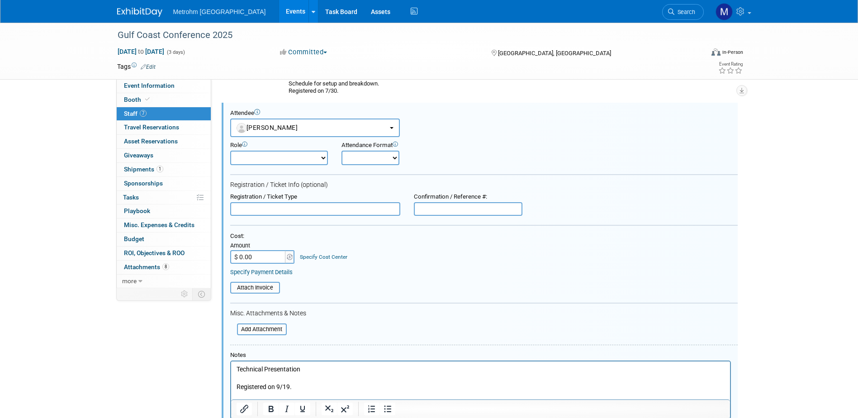
scroll to position [0, 0]
click at [274, 326] on input "file" at bounding box center [232, 329] width 108 height 10
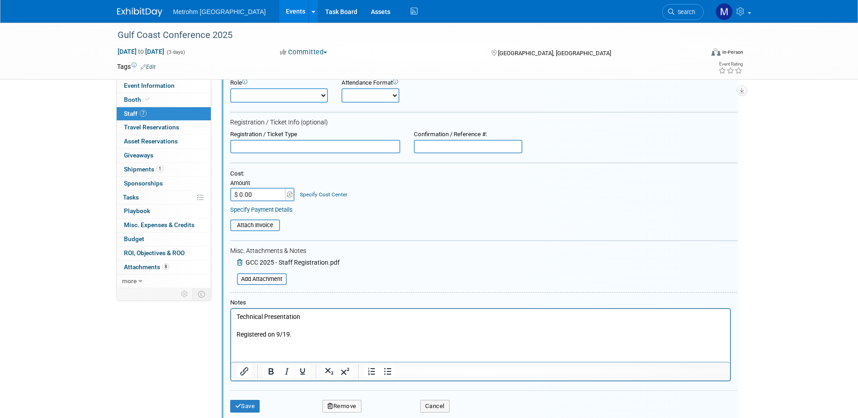
scroll to position [306, 0]
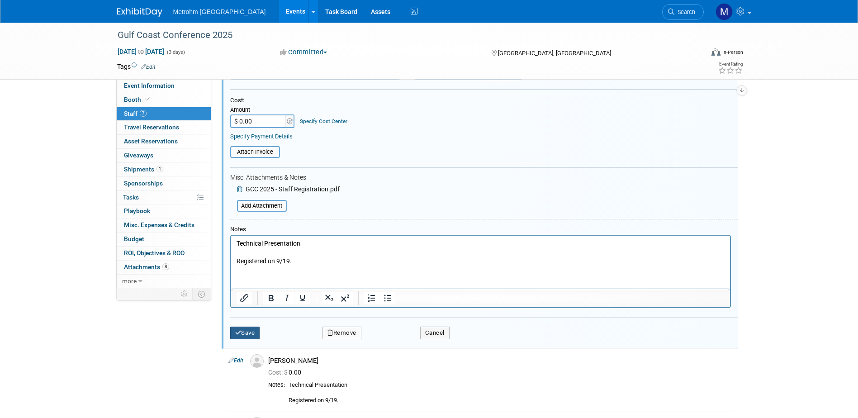
click at [247, 328] on button "Save" at bounding box center [245, 333] width 30 height 13
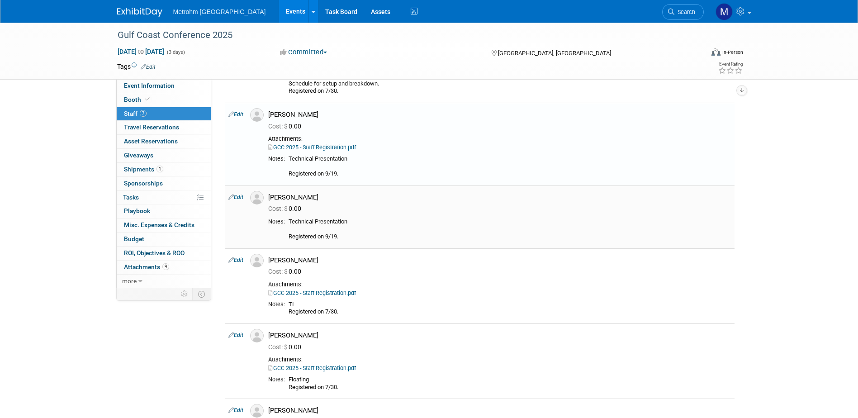
click at [241, 196] on link "Edit" at bounding box center [235, 197] width 15 height 6
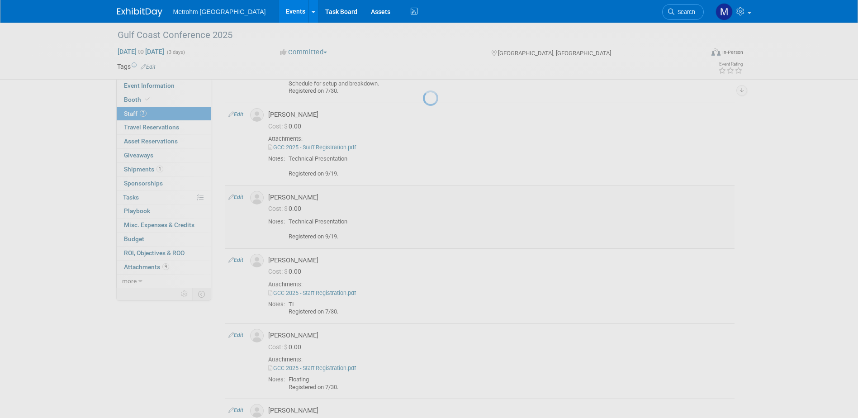
select select "2634751a-f178-40d7-afc7-65af3237bc99"
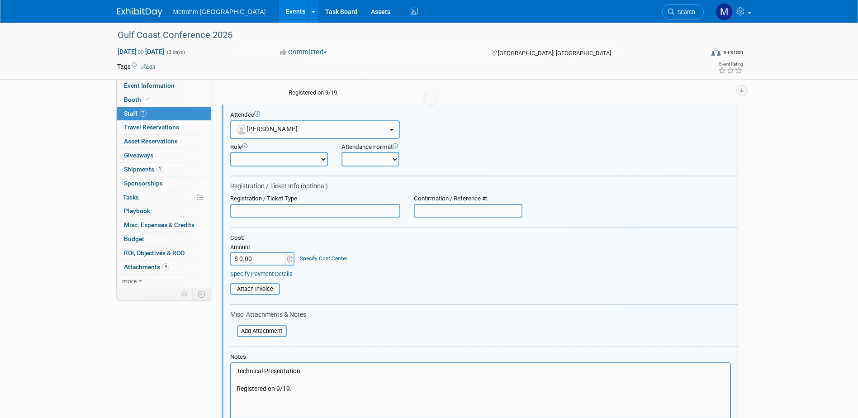
scroll to position [0, 0]
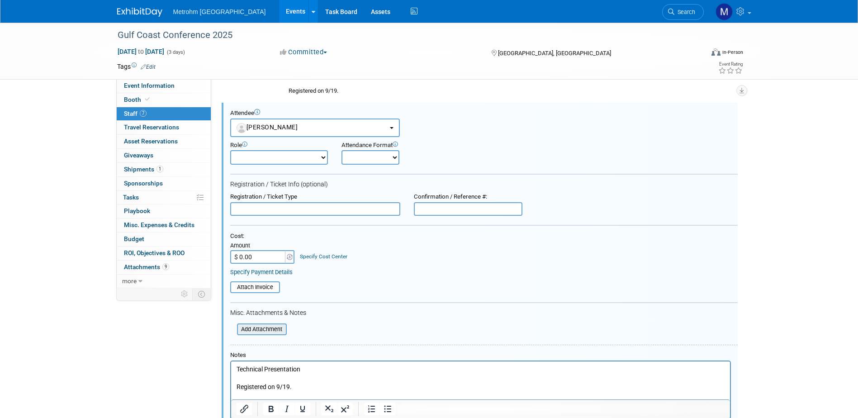
click at [273, 330] on input "file" at bounding box center [232, 329] width 108 height 10
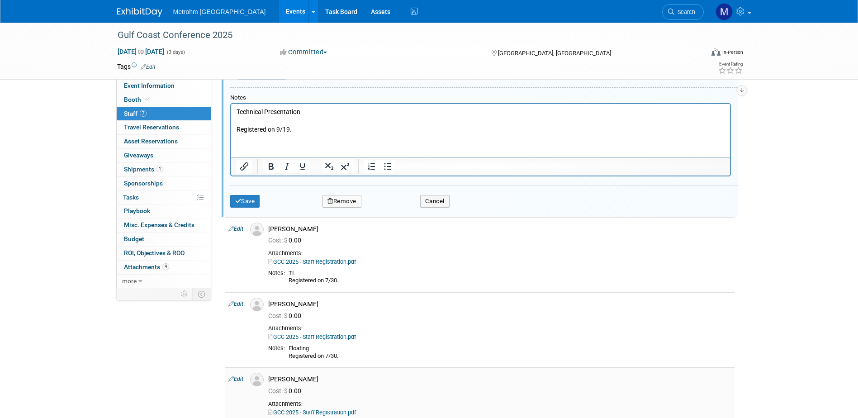
scroll to position [615, 0]
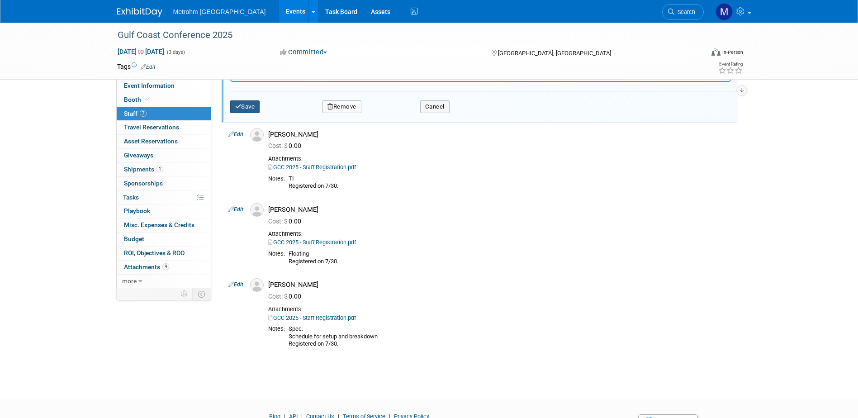
click at [242, 112] on button "Save" at bounding box center [245, 106] width 30 height 13
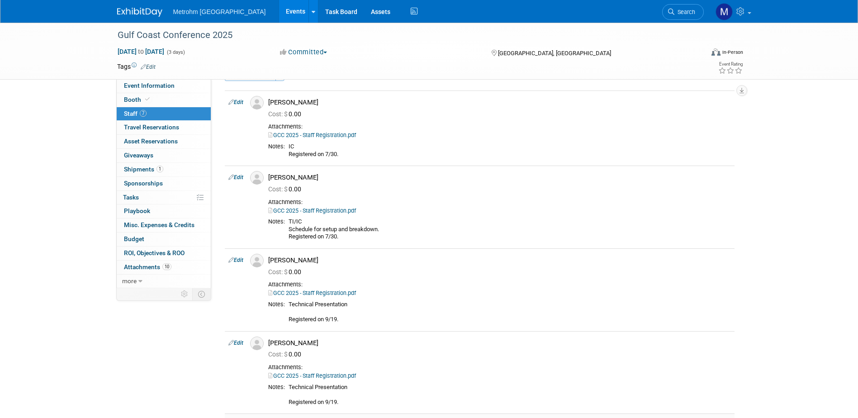
scroll to position [0, 0]
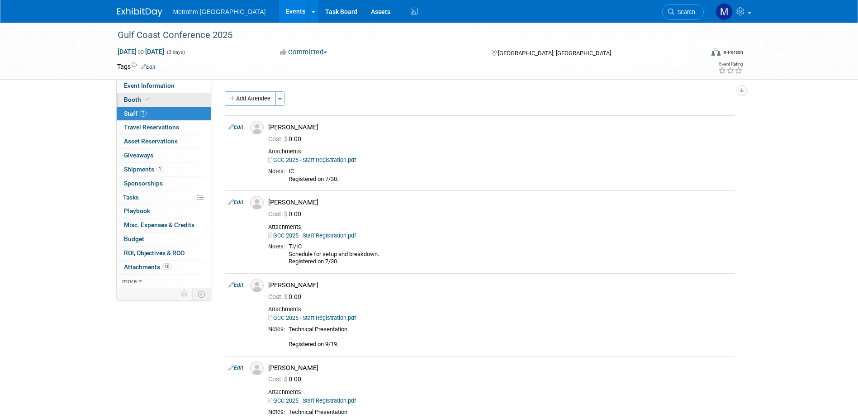
click at [152, 103] on link "Booth" at bounding box center [164, 100] width 94 height 14
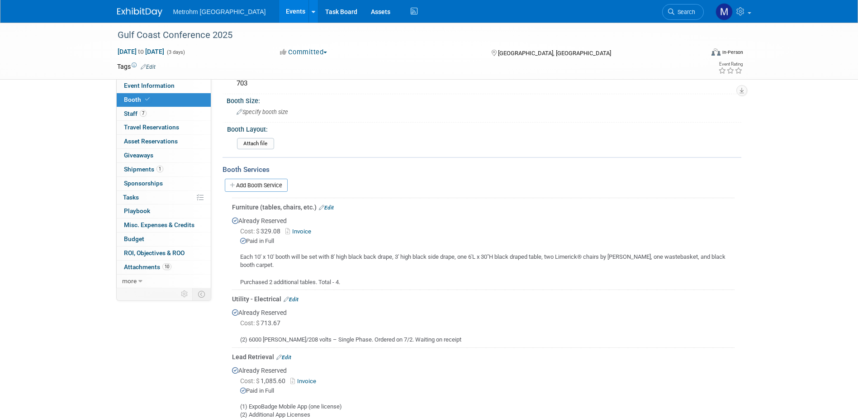
scroll to position [45, 0]
